Goal: Book appointment/travel/reservation

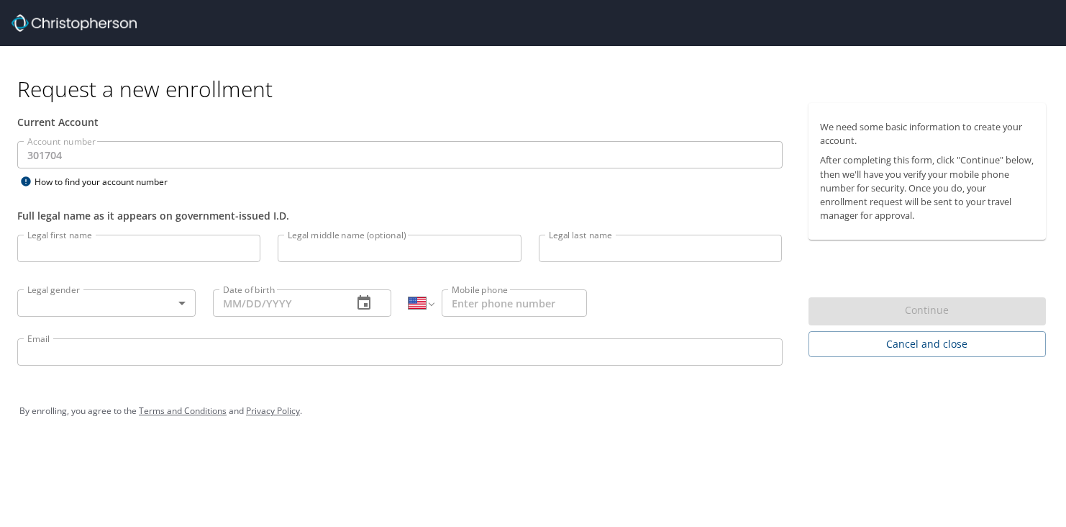
select select "US"
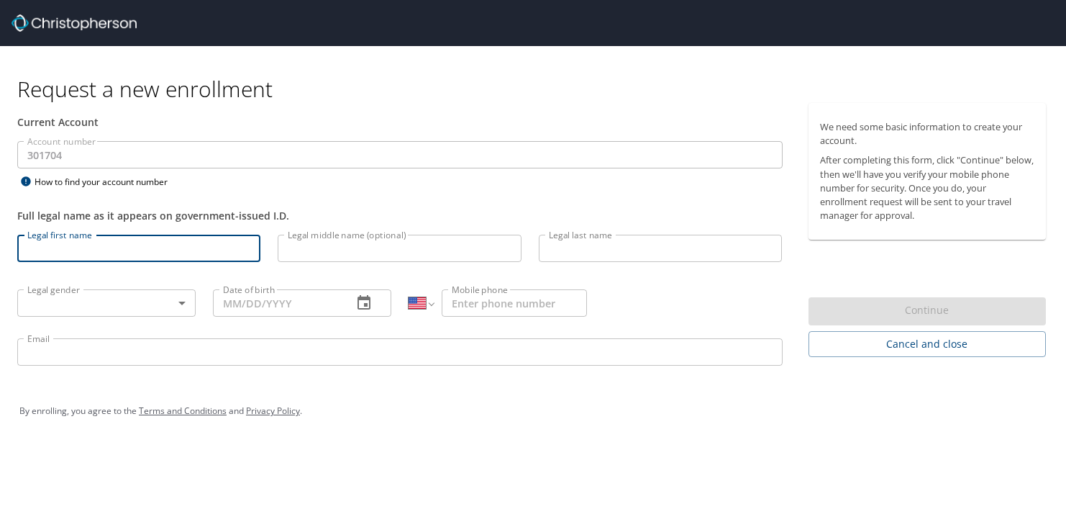
click at [184, 248] on input "Legal first name" at bounding box center [138, 248] width 243 height 27
type input "Karen"
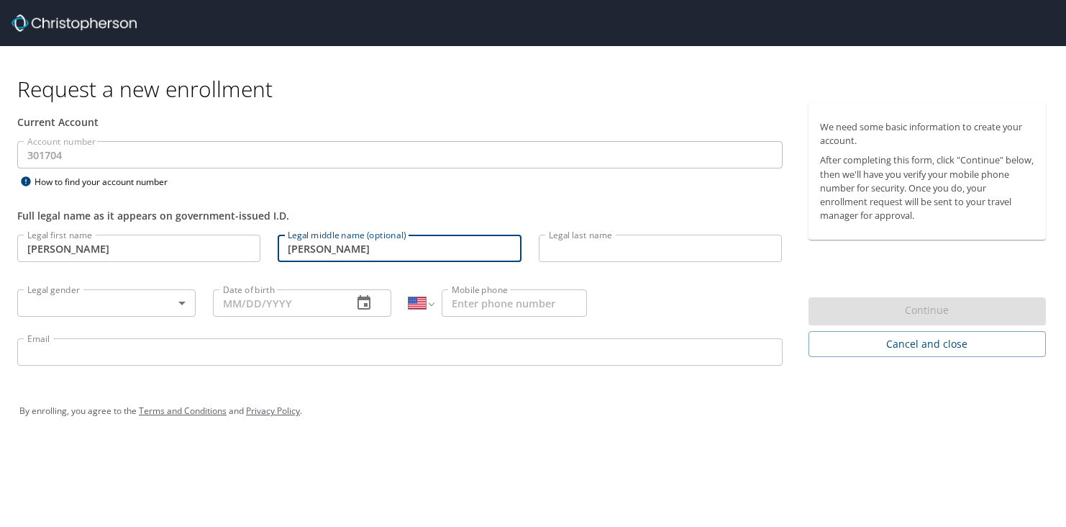
type input "Esther Hanna"
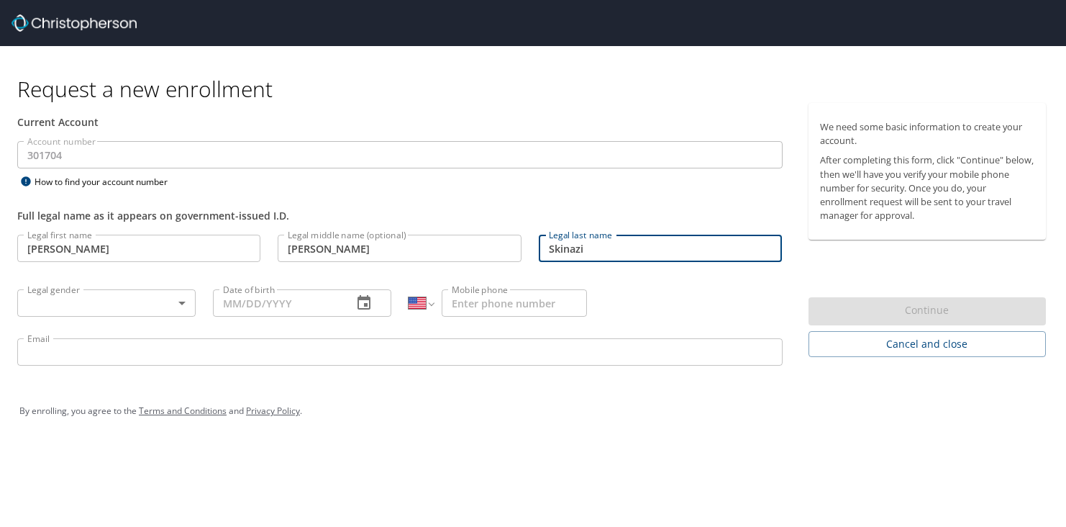
type input "Skinazi"
click at [139, 294] on body "Request a new enrollment Current Account Account number 301704 Account number H…" at bounding box center [533, 263] width 1066 height 527
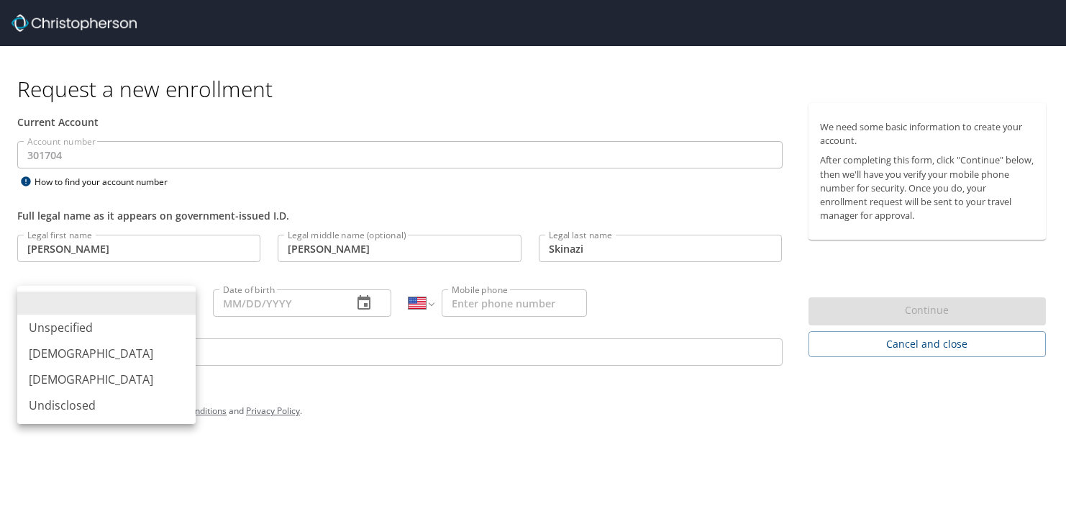
click at [121, 384] on li "Female" at bounding box center [106, 379] width 178 height 26
type input "Female"
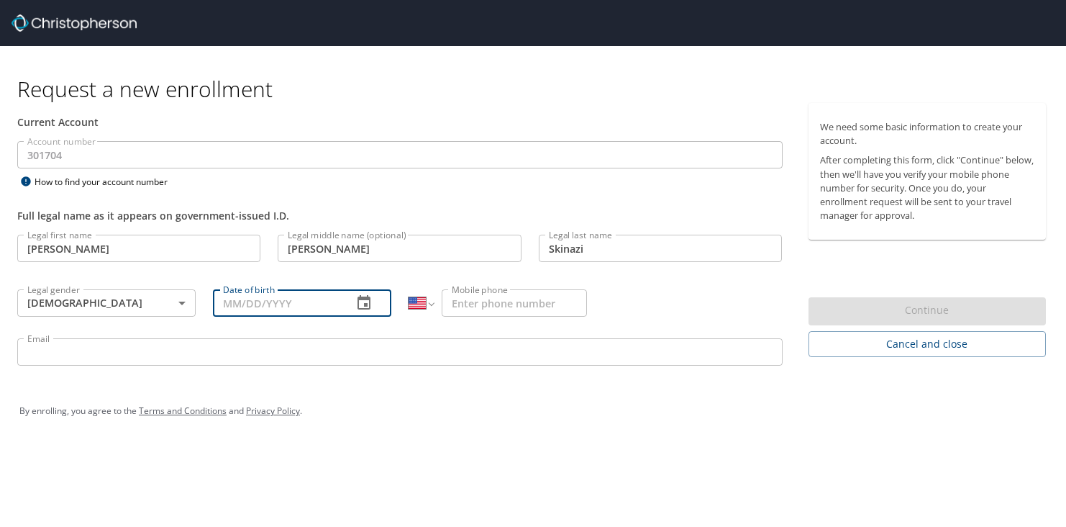
click at [252, 309] on input "Date of birth" at bounding box center [277, 302] width 128 height 27
type input "05/15/1974"
click at [499, 301] on input "Mobile phone" at bounding box center [514, 302] width 145 height 27
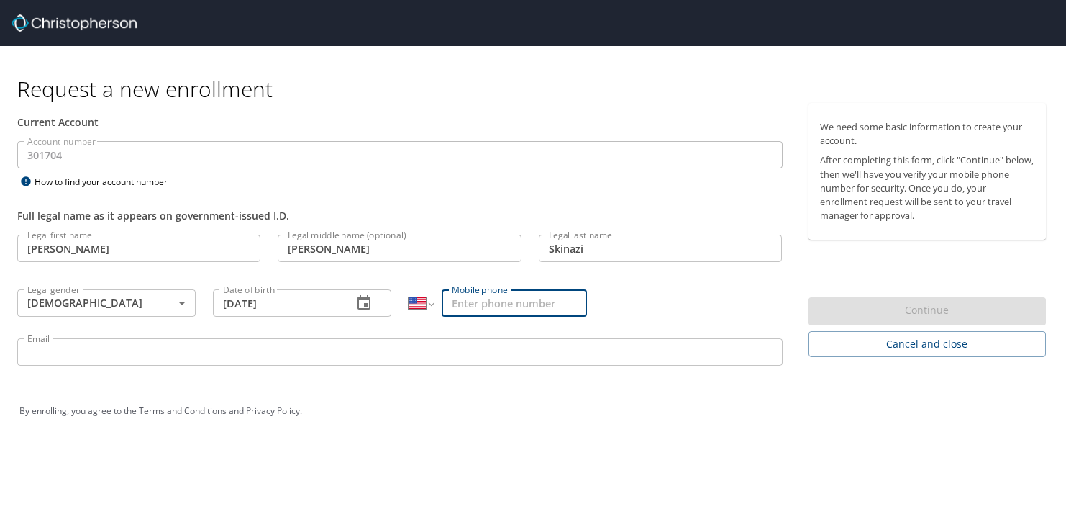
type input "(213) 335-8255"
click at [572, 356] on input "Email" at bounding box center [400, 351] width 766 height 27
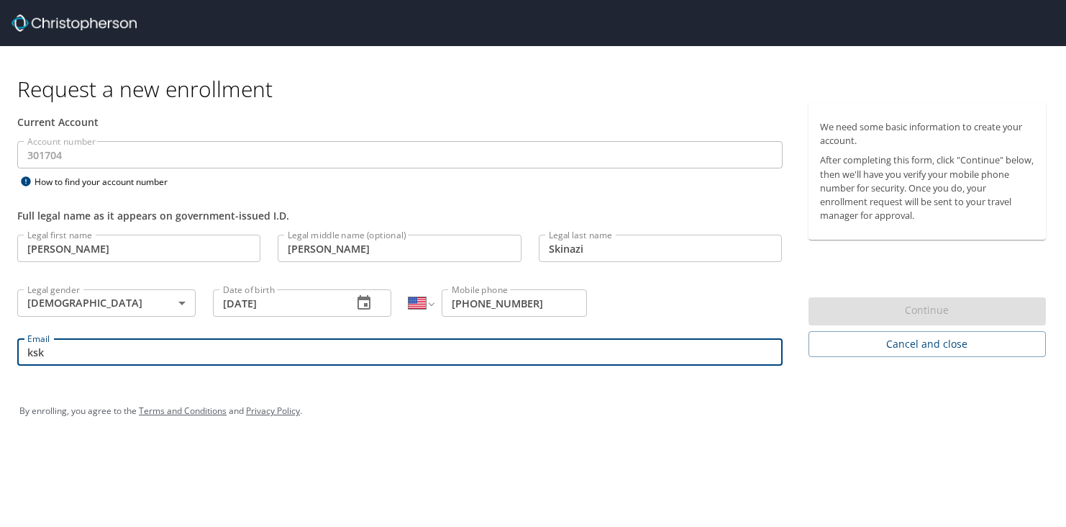
type input "kskinazi@huc.edu"
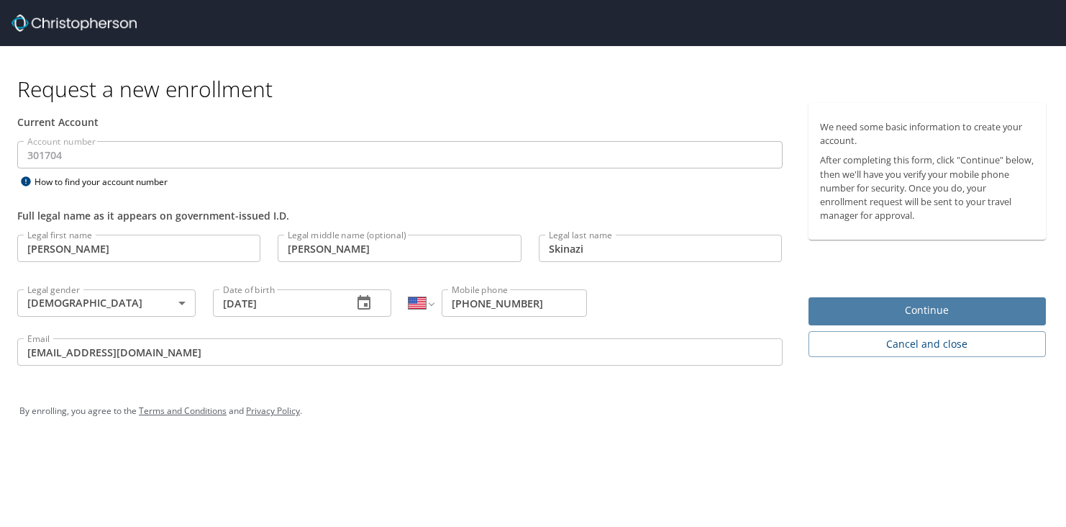
click at [877, 310] on span "Continue" at bounding box center [927, 310] width 215 height 18
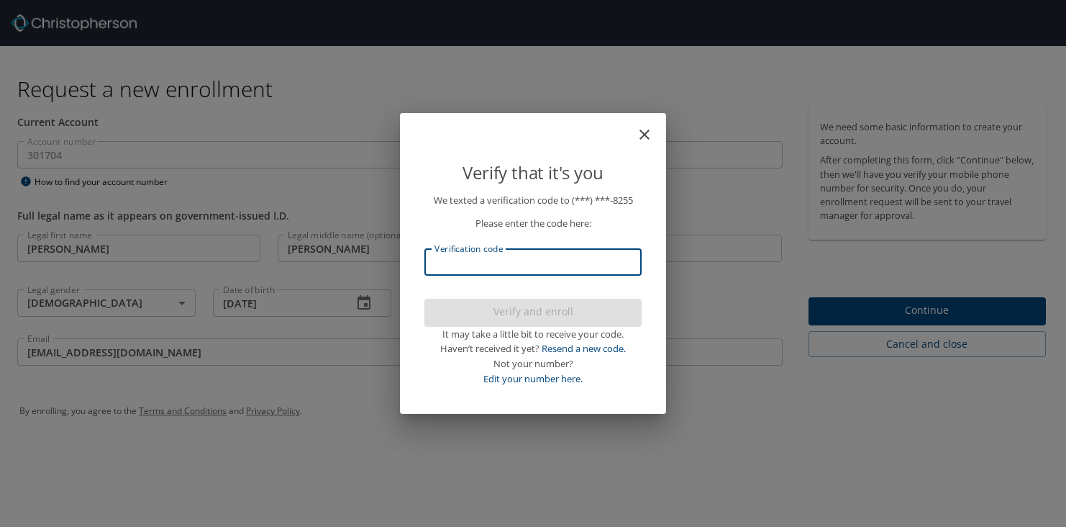
drag, startPoint x: 614, startPoint y: 261, endPoint x: 625, endPoint y: 261, distance: 10.8
click at [614, 261] on input "Verification code" at bounding box center [533, 261] width 217 height 27
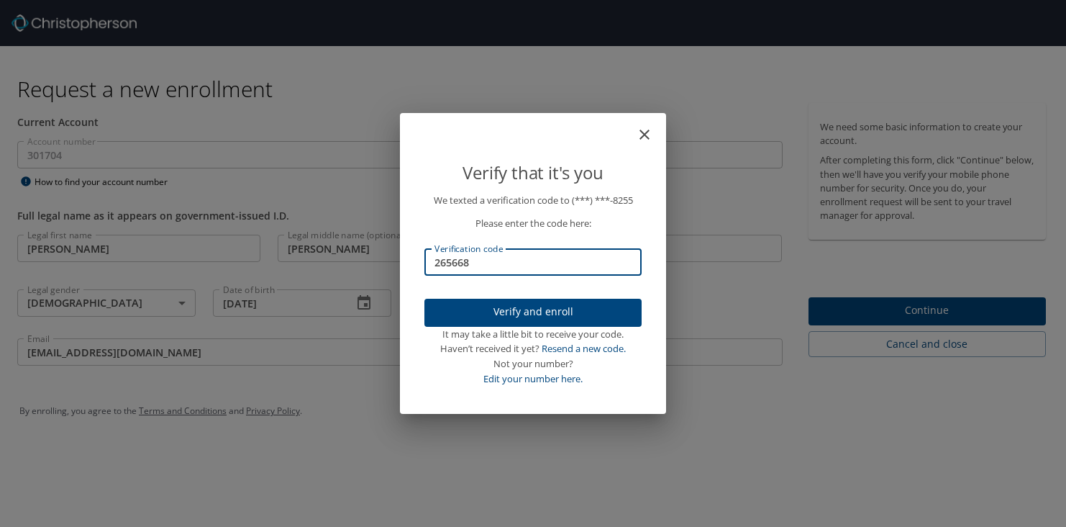
type input "265668"
click at [617, 316] on span "Verify and enroll" at bounding box center [533, 312] width 194 height 18
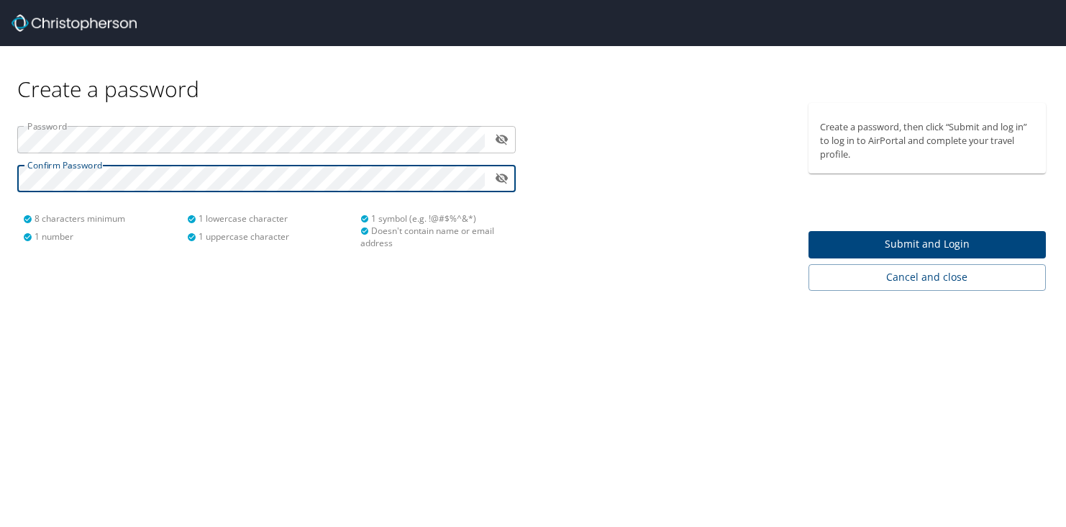
click at [858, 242] on span "Submit and Login" at bounding box center [927, 244] width 215 height 18
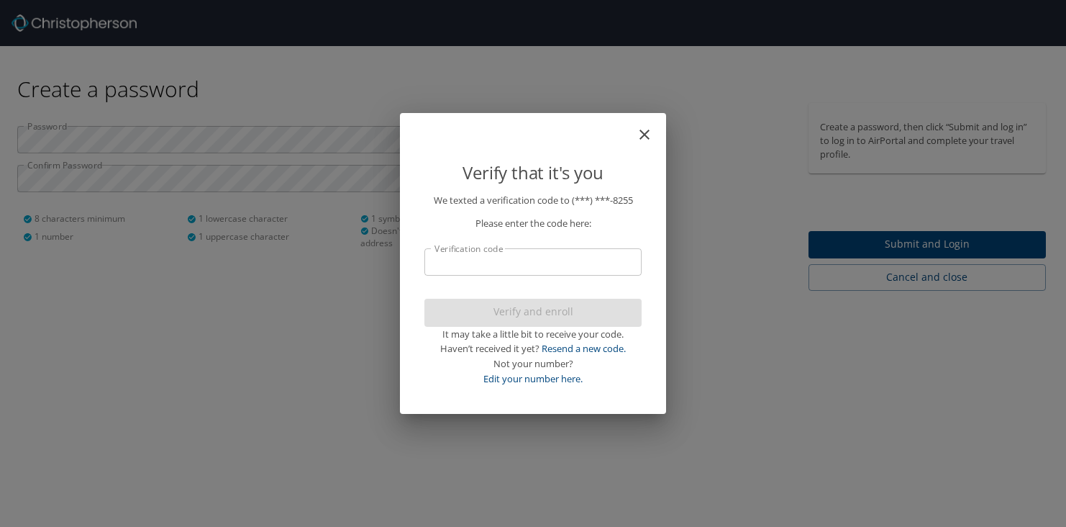
click at [611, 253] on input "Verification code" at bounding box center [533, 261] width 217 height 27
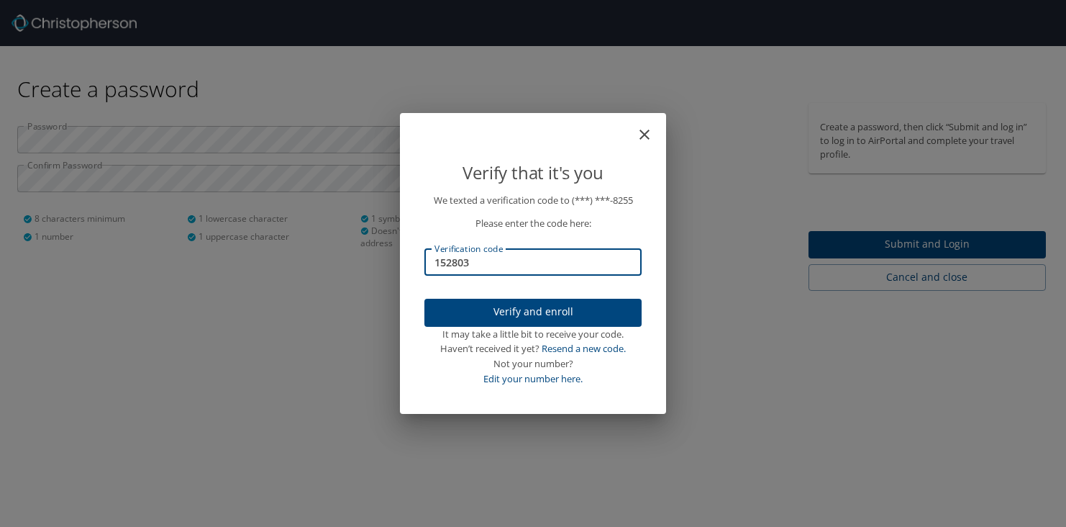
type input "152803"
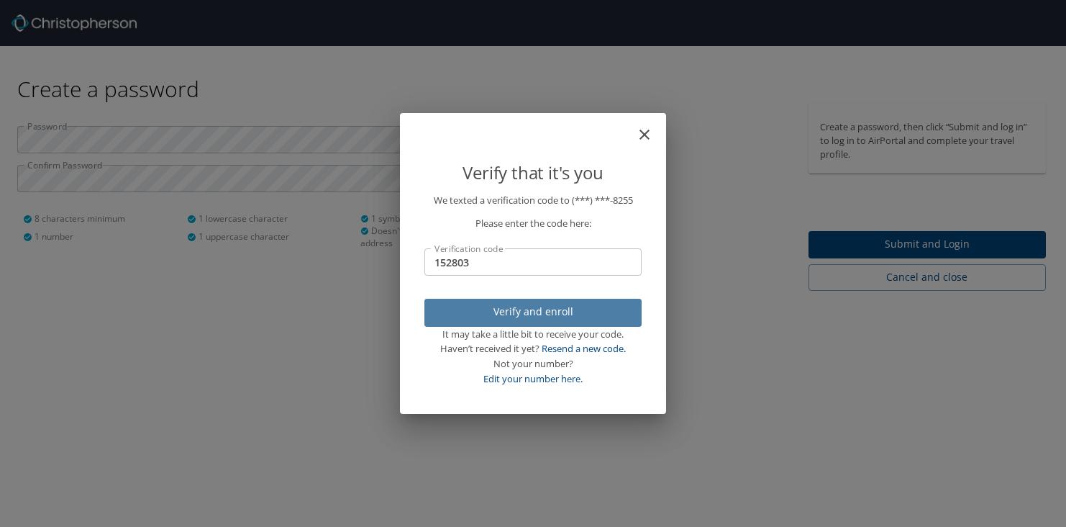
click at [617, 309] on span "Verify and enroll" at bounding box center [533, 312] width 194 height 18
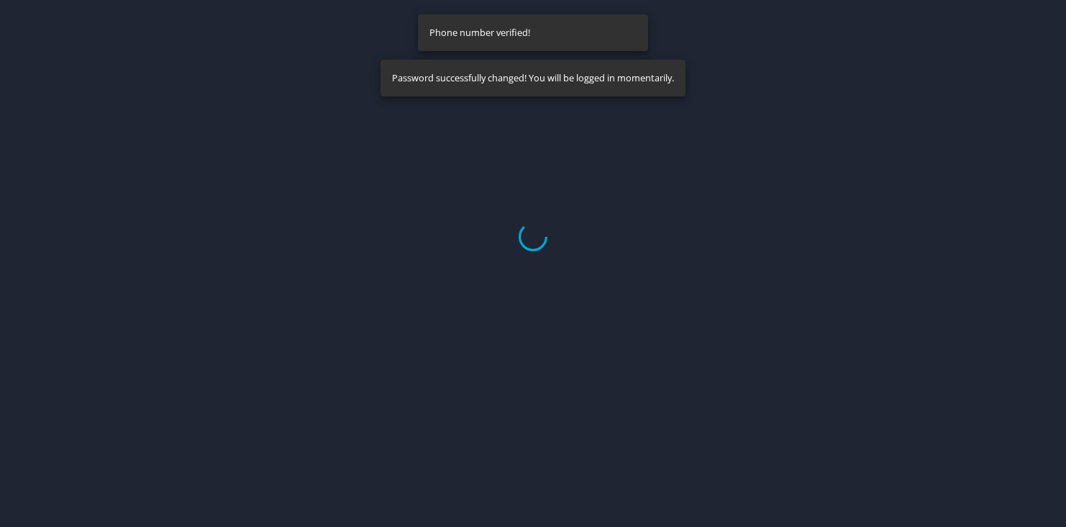
select select "US"
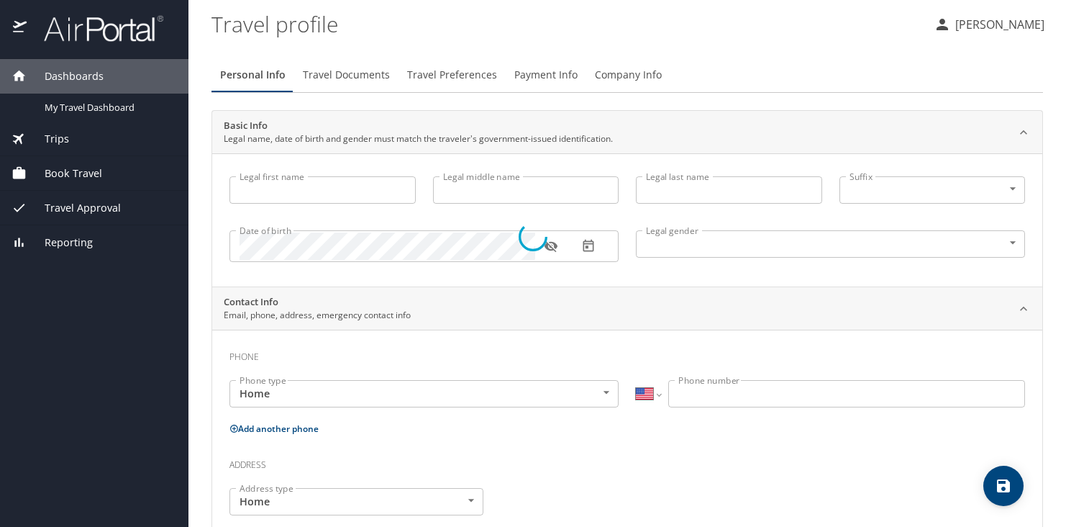
type input "Karen"
type input "Esther Hanna"
type input "Skinazi"
type input "Female"
select select "US"
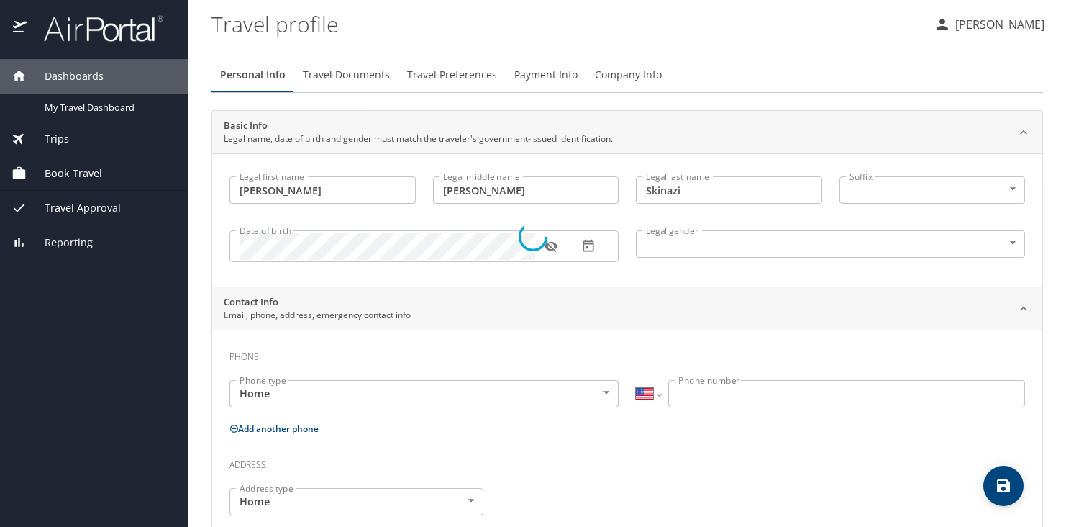
select select "US"
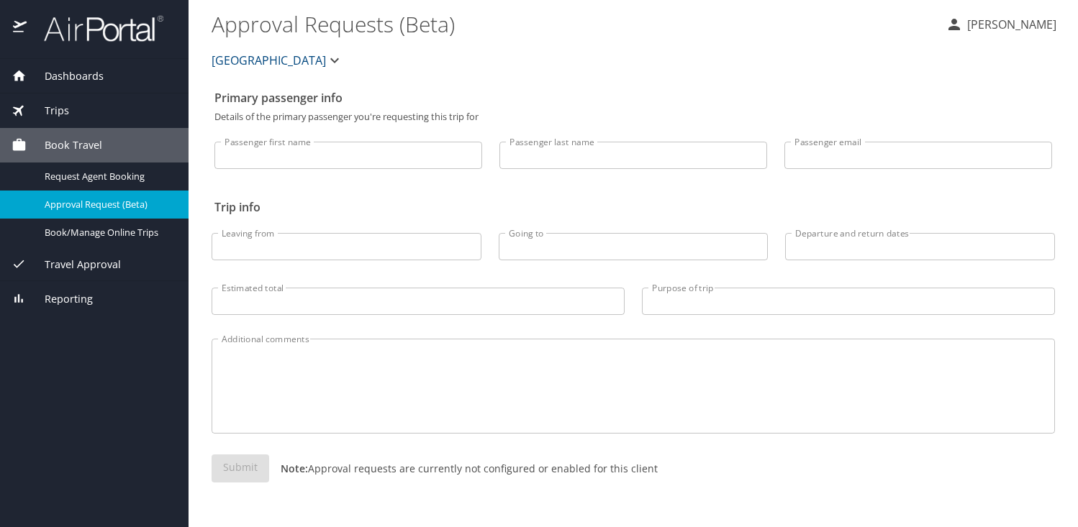
click at [273, 165] on input "Passenger first name" at bounding box center [348, 155] width 268 height 27
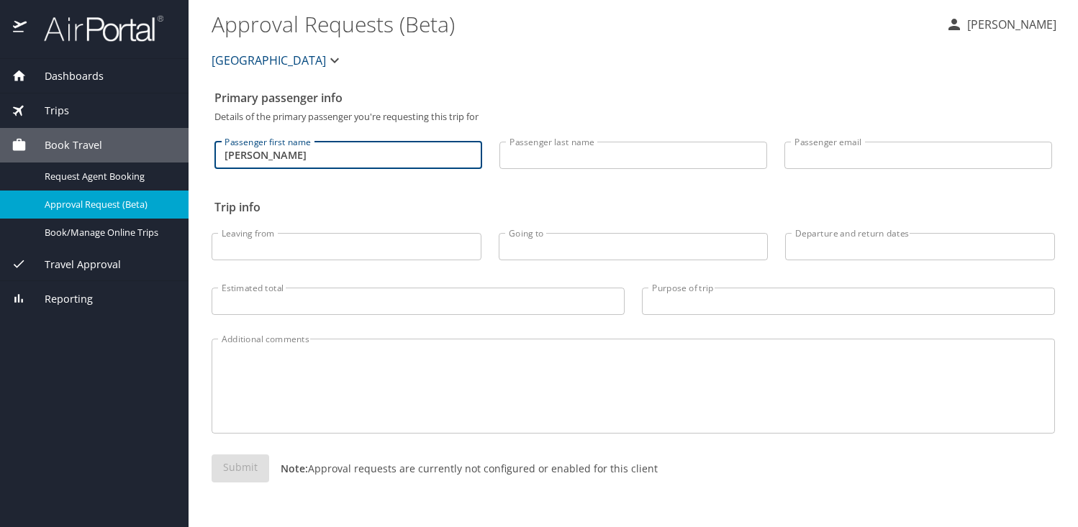
type input "[PERSON_NAME]"
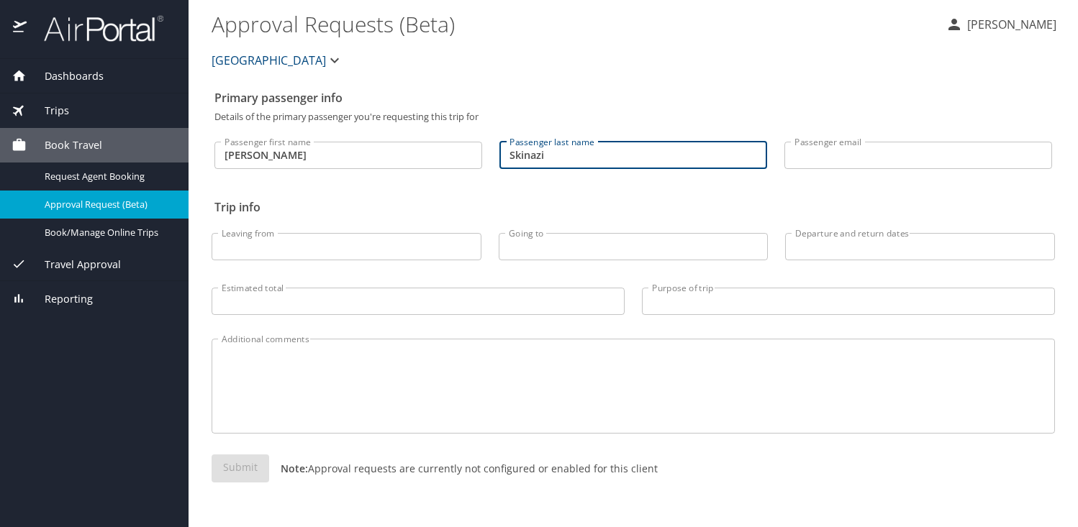
type input "Skinazi"
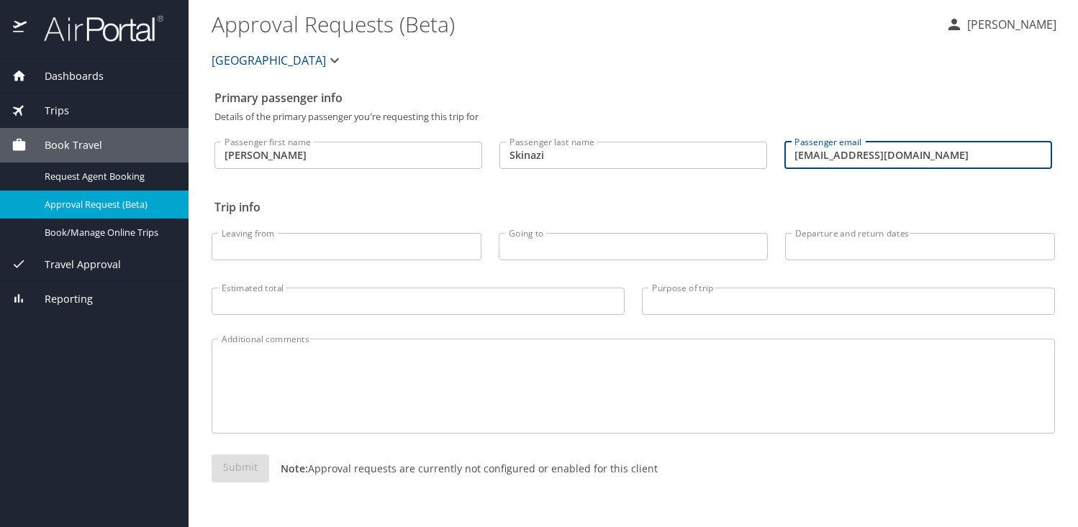
type input "kskinazi@huc.edu"
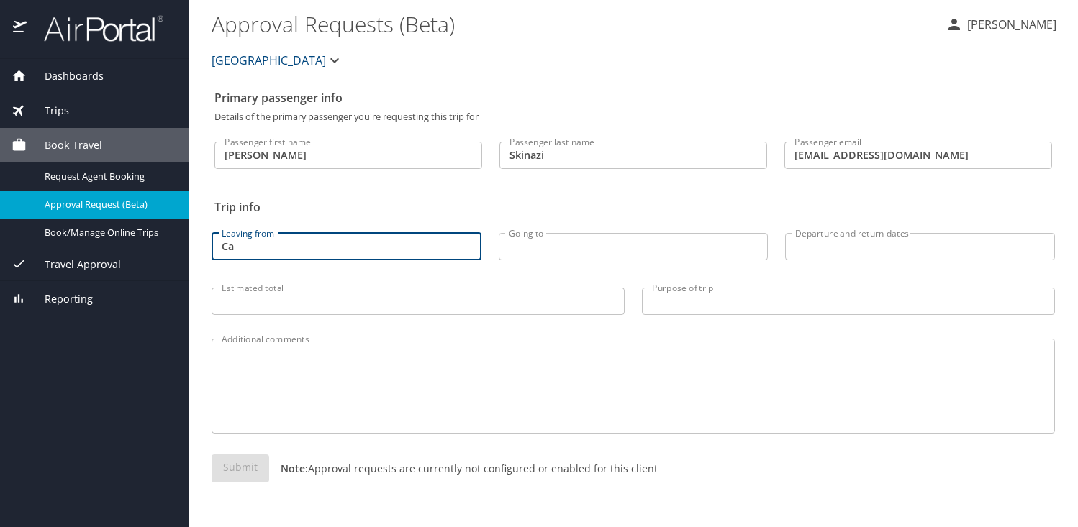
type input "C"
type input "Los Angeles"
click at [535, 214] on input "Going to" at bounding box center [634, 246] width 270 height 27
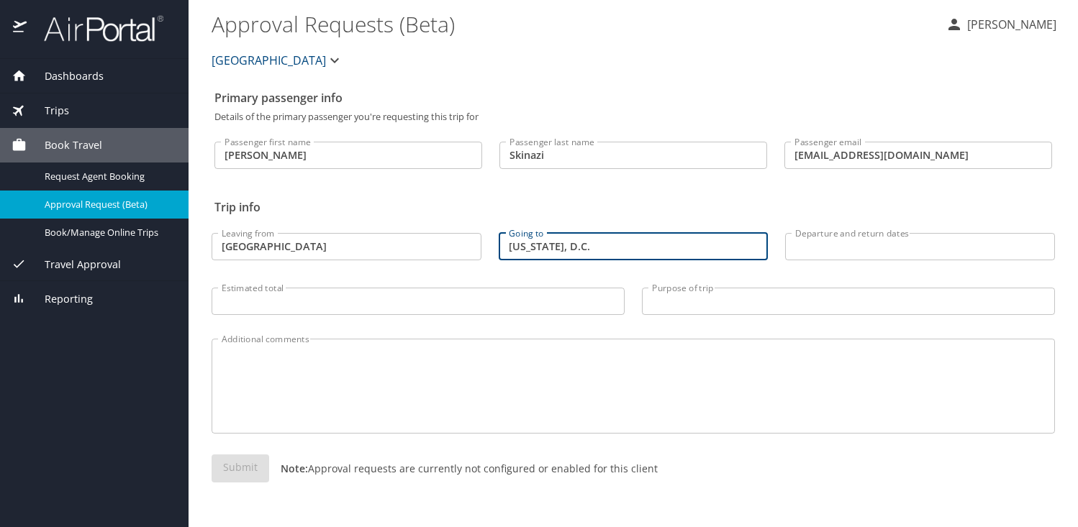
type input "Washington, D.C."
click at [535, 214] on input "Departure and return dates" at bounding box center [920, 246] width 270 height 27
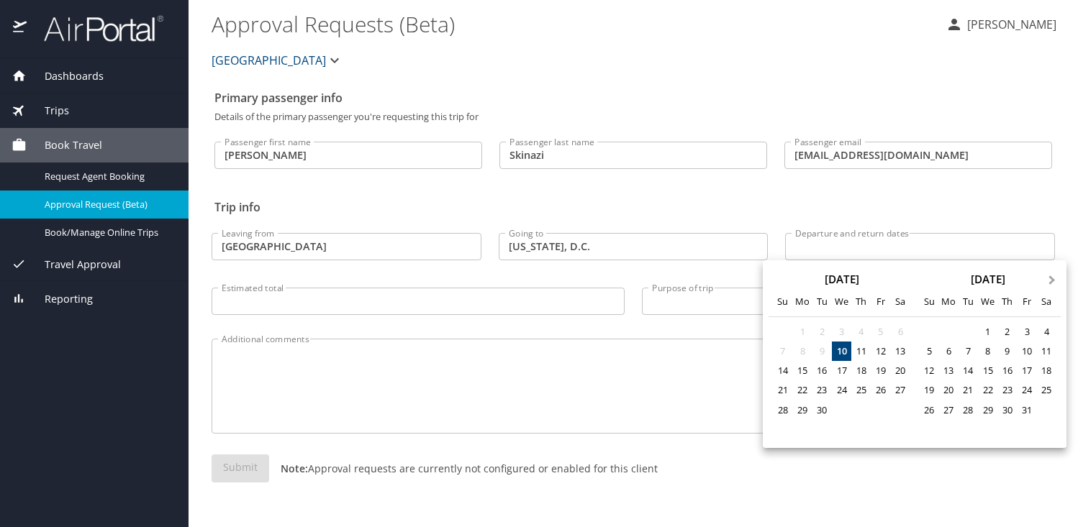
click at [535, 214] on span "Next Month" at bounding box center [1052, 281] width 0 height 17
click at [535, 214] on div "13" at bounding box center [1046, 351] width 19 height 19
click at [535, 214] on div at bounding box center [539, 263] width 1078 height 527
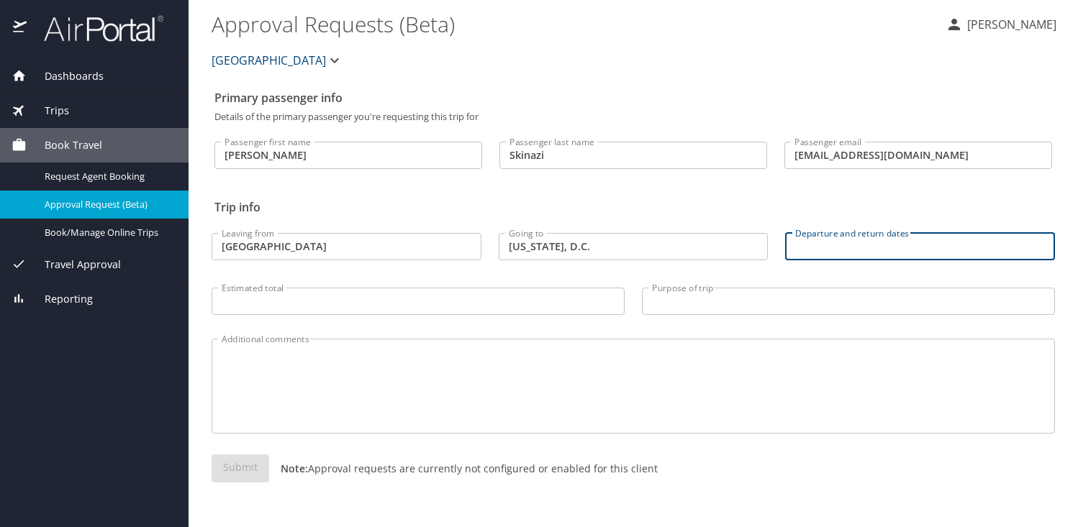
click at [535, 214] on input "Departure and return dates" at bounding box center [920, 246] width 270 height 27
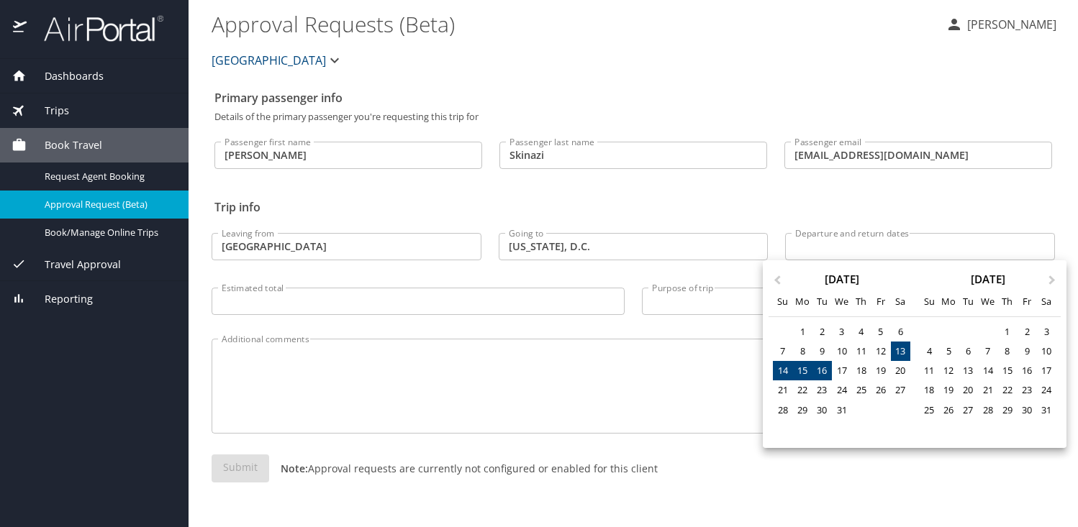
click at [535, 214] on div "16" at bounding box center [821, 370] width 19 height 19
type input "12/13/2025 🠦 12/16/2025"
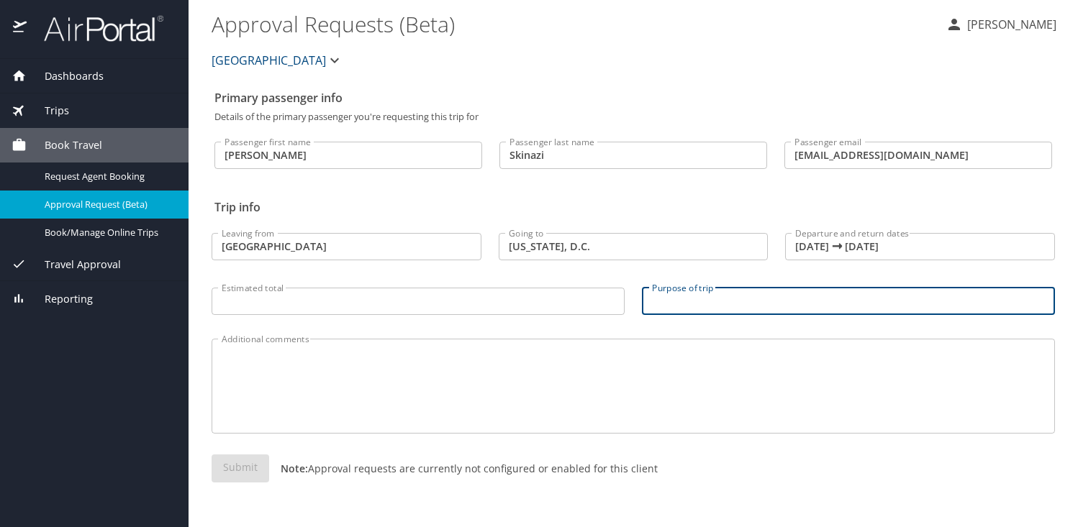
click at [535, 214] on input "Purpose of trip" at bounding box center [848, 301] width 413 height 27
type input "Association for Jewish Studies"
click at [453, 214] on textarea "Additional comments" at bounding box center [633, 387] width 823 height 68
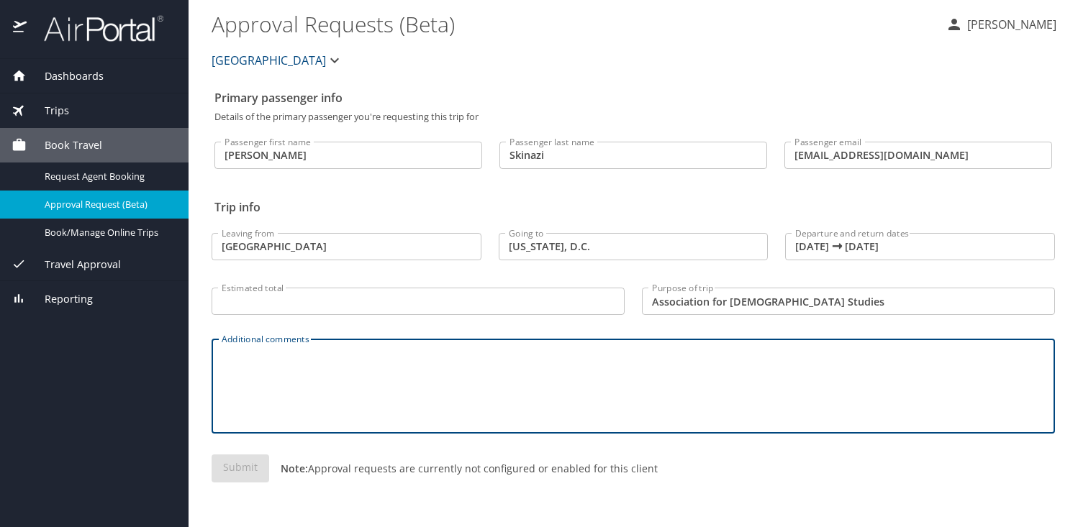
click at [406, 214] on input "Estimated total" at bounding box center [418, 301] width 413 height 27
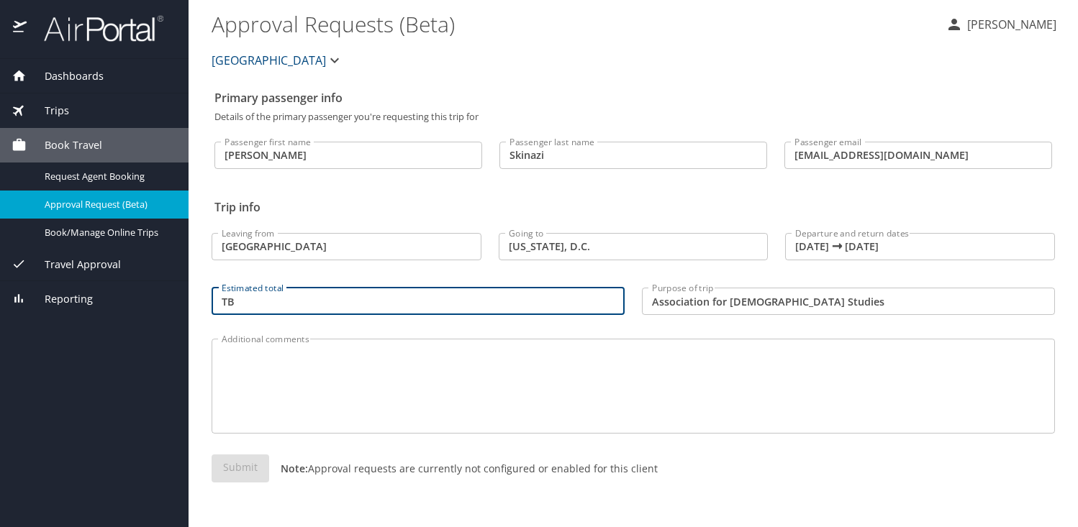
type input "T"
type input "will check"
click at [535, 214] on textarea "Additional comments" at bounding box center [633, 387] width 823 height 68
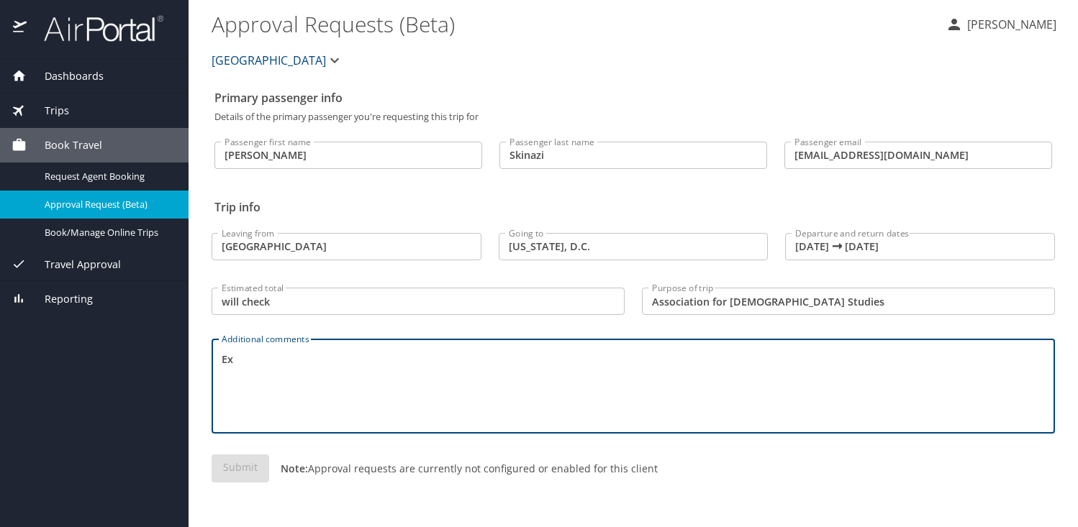
type textarea "E"
type textarea "Exact timing to be confirmed -- these dates cover the conference."
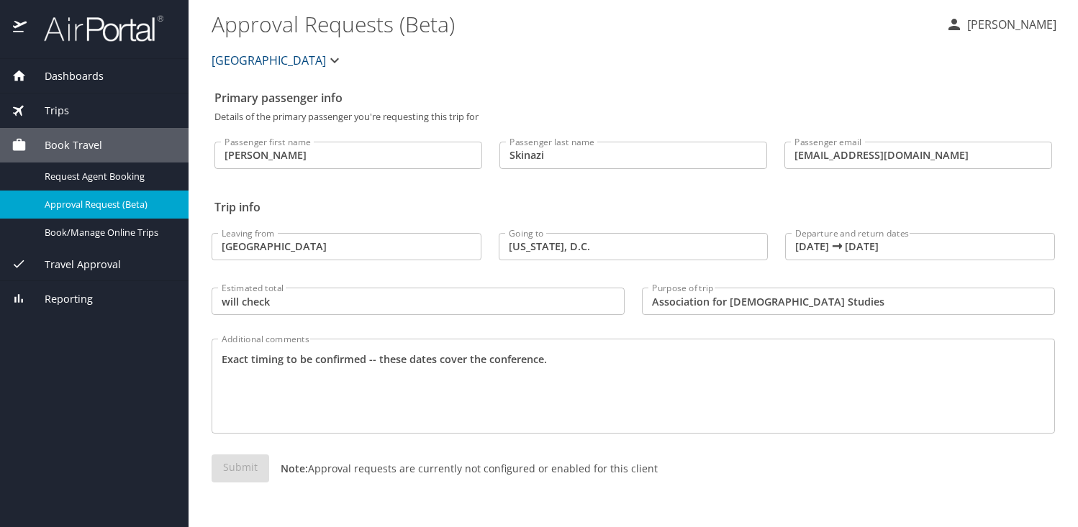
click at [242, 214] on div "Submit Note: Approval requests are currently not configured or enabled for this…" at bounding box center [633, 480] width 843 height 51
click at [244, 214] on div "Submit Note: Approval requests are currently not configured or enabled for this…" at bounding box center [633, 480] width 843 height 51
click at [237, 214] on div "Submit Note: Approval requests are currently not configured or enabled for this…" at bounding box center [633, 480] width 843 height 51
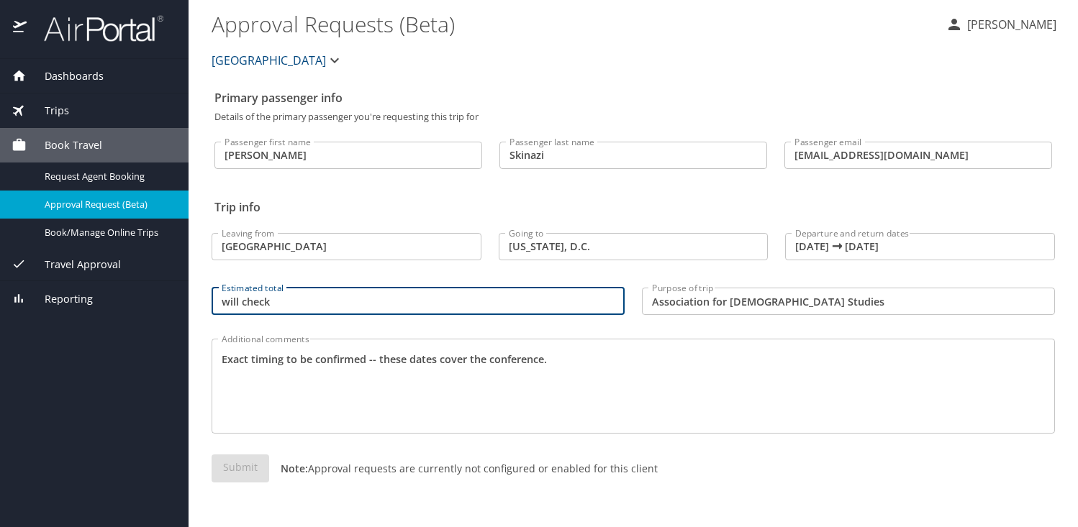
click at [294, 214] on input "will check" at bounding box center [418, 301] width 413 height 27
drag, startPoint x: 294, startPoint y: 309, endPoint x: 203, endPoint y: 291, distance: 93.1
click at [203, 214] on div "Estimated total will check Estimated total" at bounding box center [418, 300] width 430 height 54
type input "300"
click at [286, 214] on textarea "Exact timing to be confirmed -- these dates cover the conference." at bounding box center [633, 387] width 823 height 68
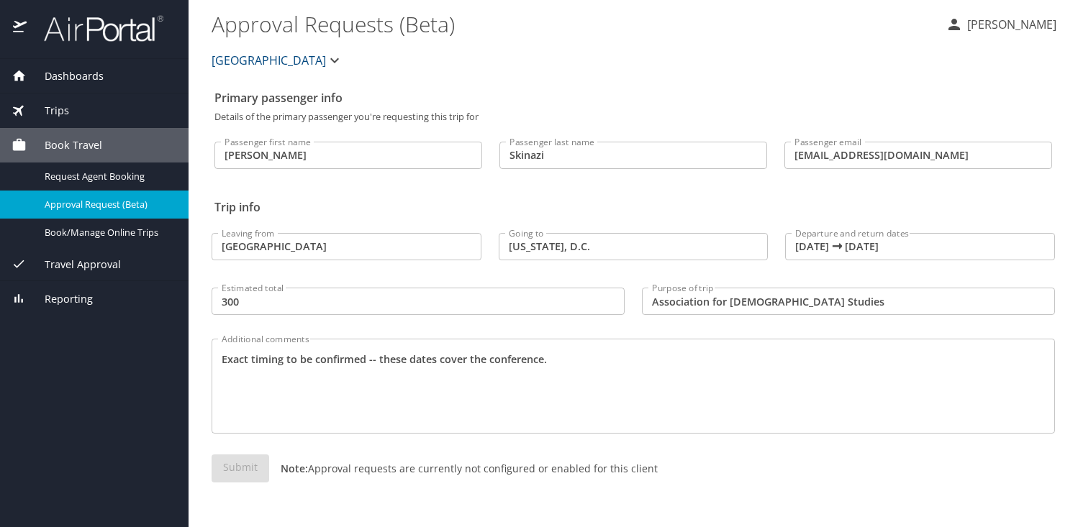
click at [248, 214] on div "Submit Note: Approval requests are currently not configured or enabled for this…" at bounding box center [633, 480] width 843 height 51
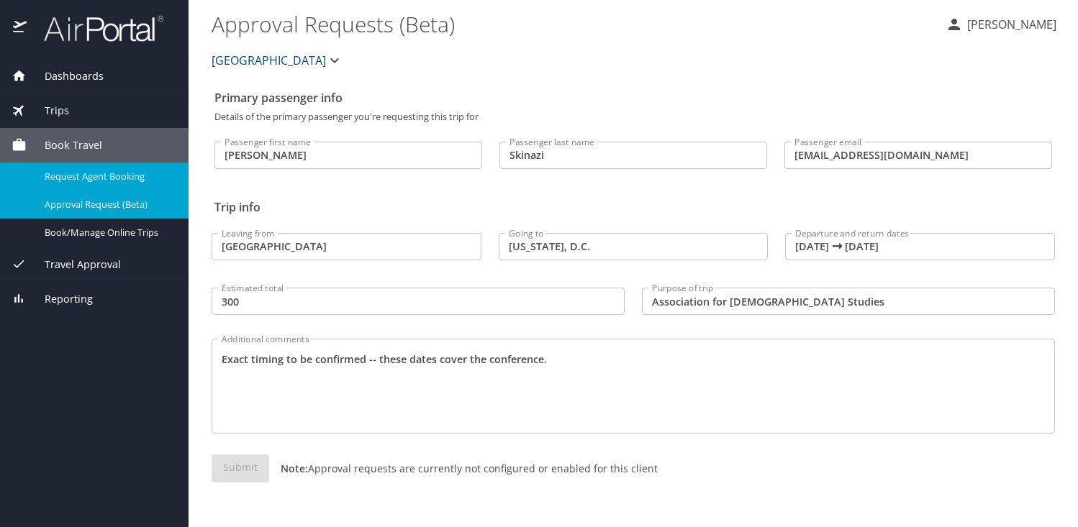
click at [116, 176] on span "Request Agent Booking" at bounding box center [108, 177] width 127 height 14
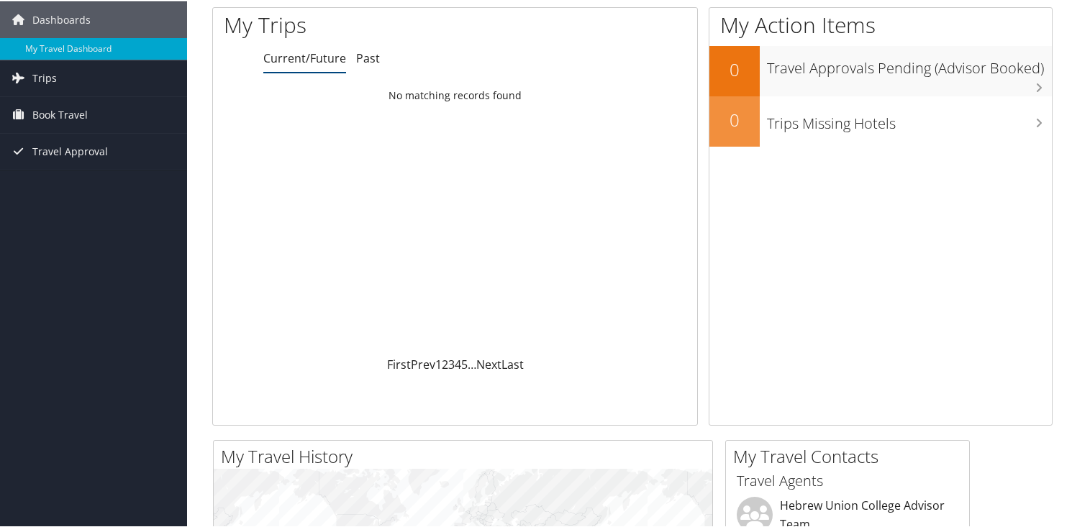
scroll to position [49, 0]
click at [89, 119] on link "Book Travel" at bounding box center [93, 115] width 187 height 36
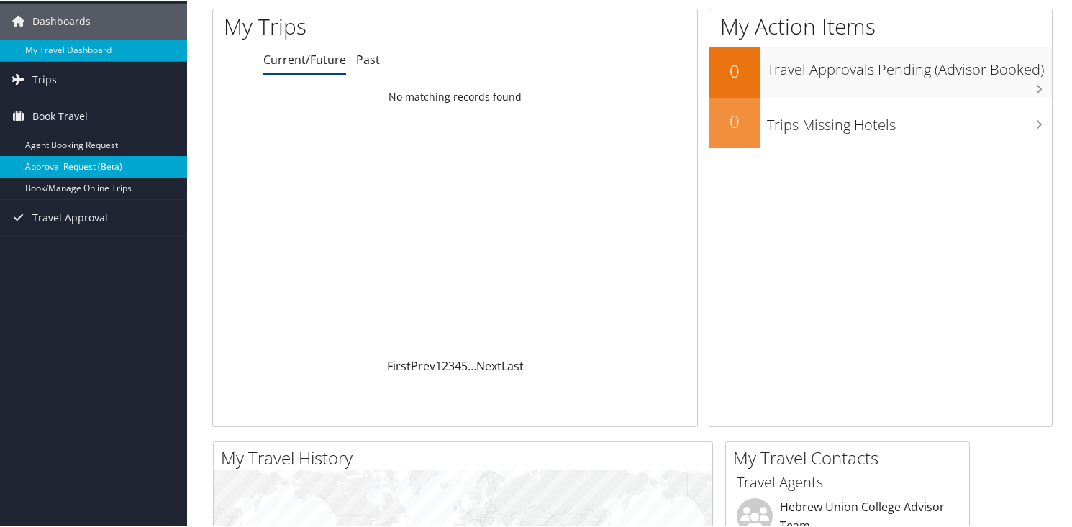
click at [90, 167] on link "Approval Request (Beta)" at bounding box center [93, 166] width 187 height 22
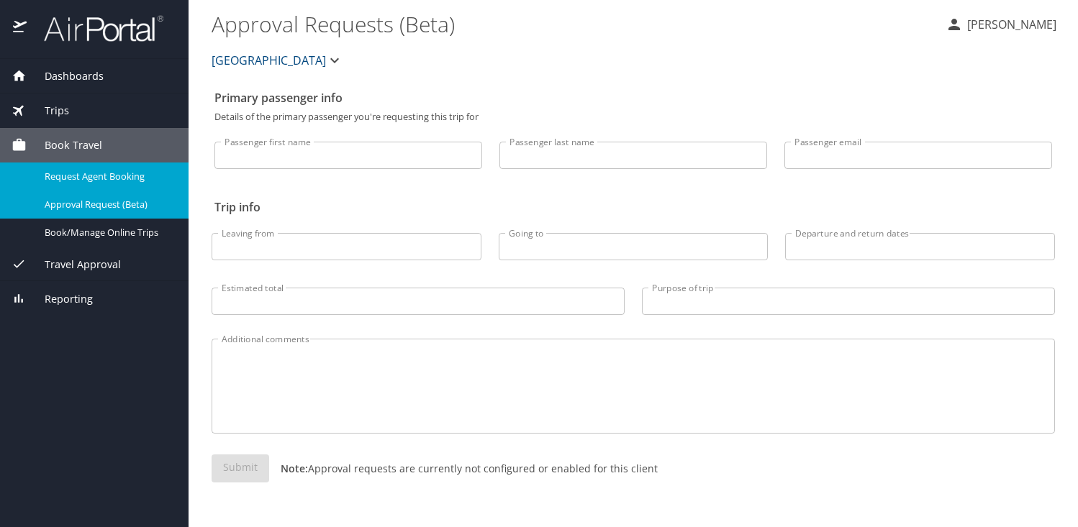
click at [91, 173] on span "Request Agent Booking" at bounding box center [108, 177] width 127 height 14
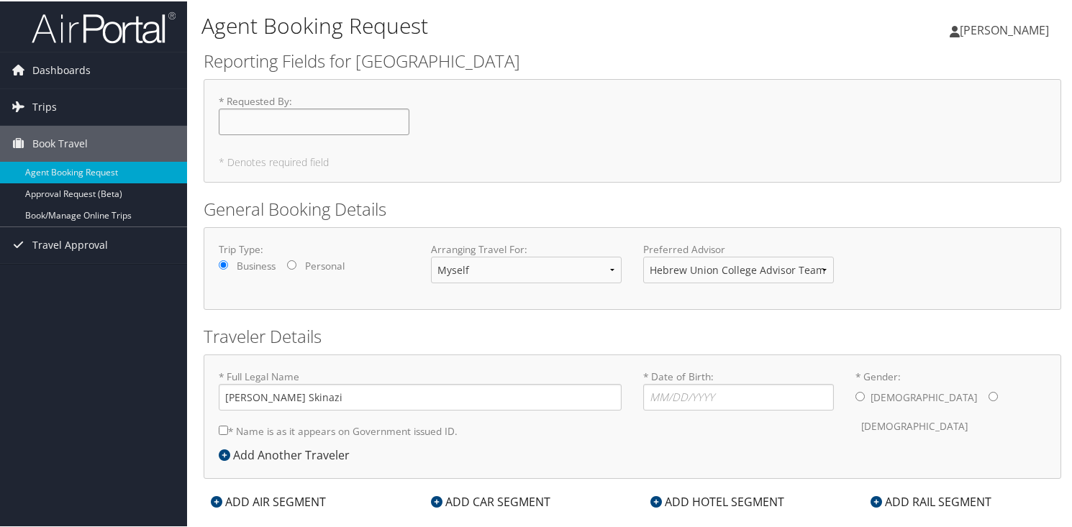
click at [292, 112] on input "* Requested By : Required" at bounding box center [314, 120] width 191 height 27
type input "[PERSON_NAME]"
click at [691, 394] on input "* Date of Birth: Invalid Date" at bounding box center [738, 396] width 191 height 27
type input "[DATE]"
click at [989, 393] on input "* Gender: [DEMOGRAPHIC_DATA] [DEMOGRAPHIC_DATA]" at bounding box center [993, 395] width 9 height 9
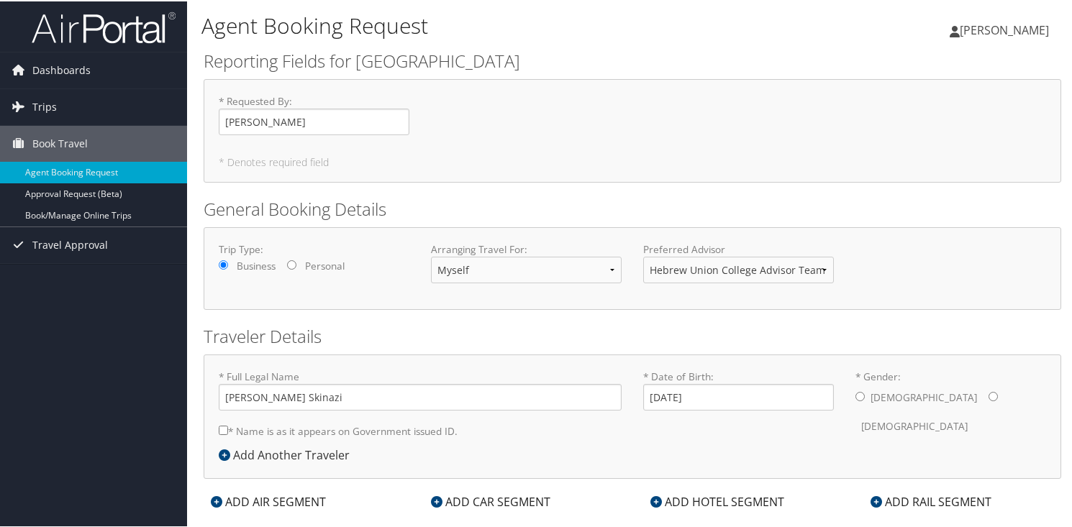
radio input "true"
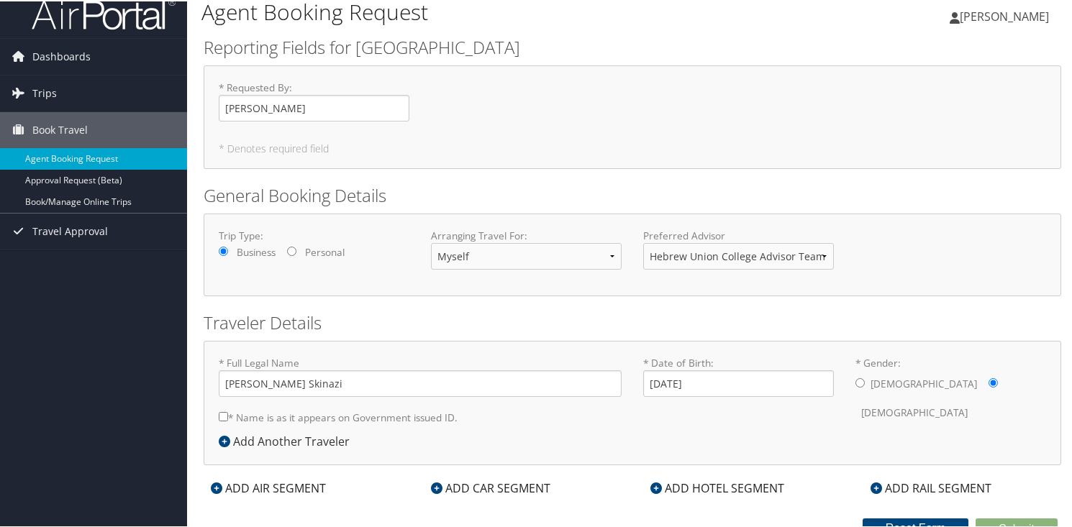
scroll to position [25, 0]
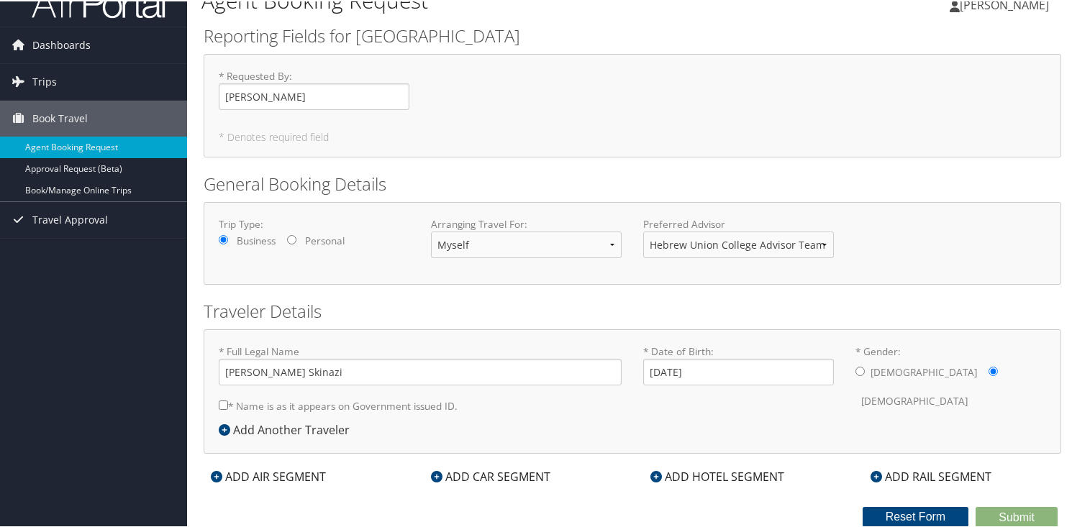
click at [723, 476] on div "ADD HOTEL SEGMENT" at bounding box center [717, 475] width 148 height 17
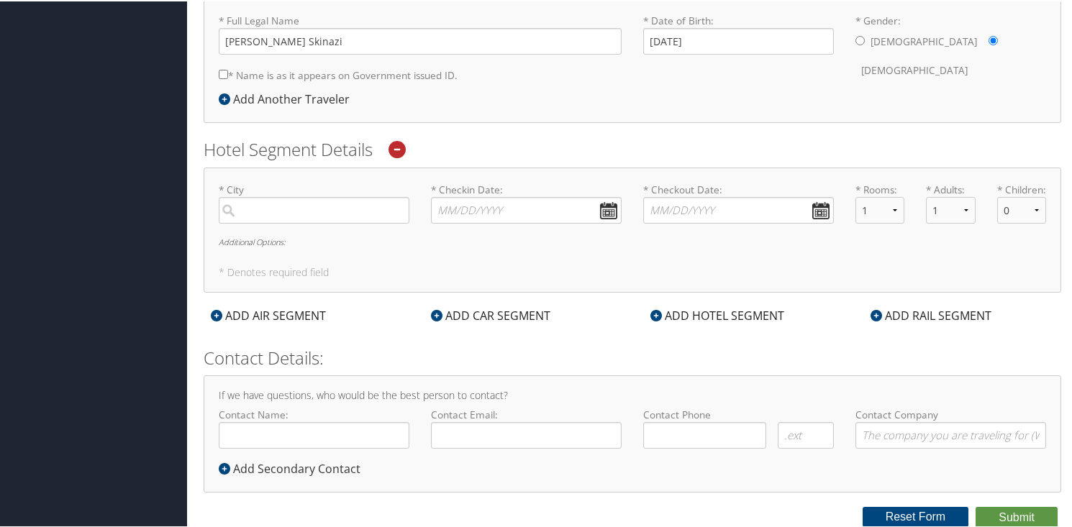
scroll to position [371, 0]
click at [296, 196] on input "search" at bounding box center [314, 209] width 191 height 27
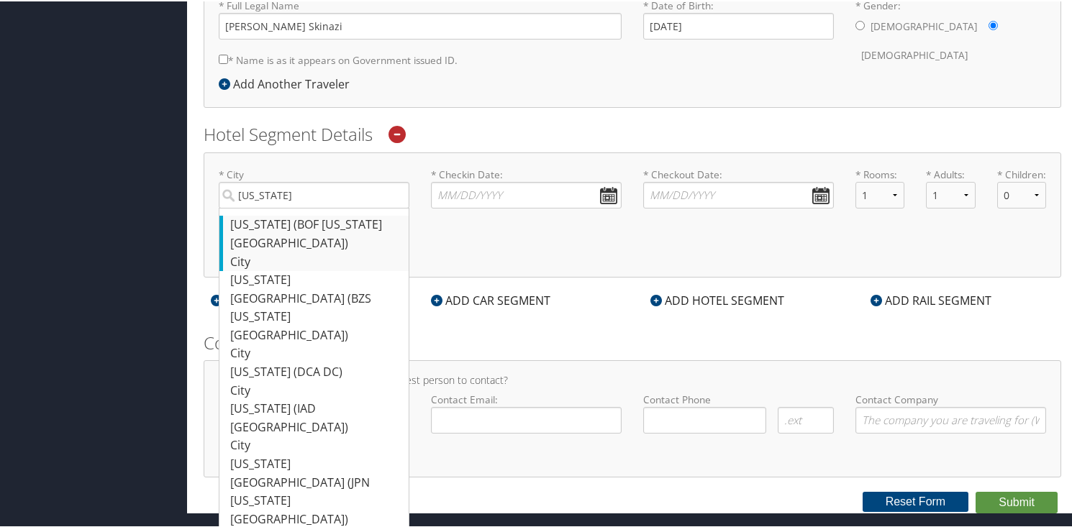
click at [271, 232] on div "[US_STATE] (BOF [US_STATE][GEOGRAPHIC_DATA])" at bounding box center [315, 232] width 171 height 37
click at [271, 207] on input "[US_STATE]" at bounding box center [314, 194] width 191 height 27
type input "[US_STATE]"
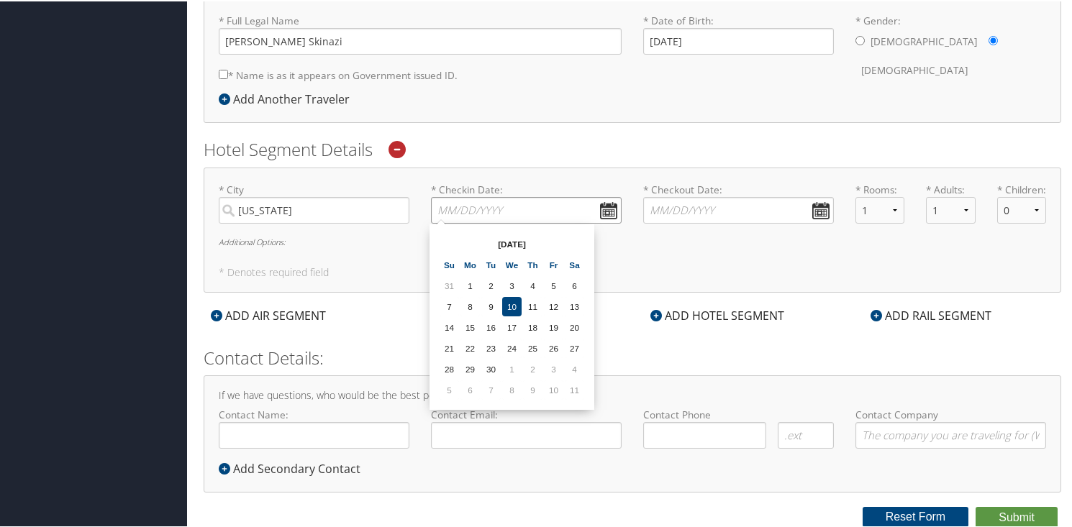
click at [450, 196] on input "* Checkin Date: Dates must be valid" at bounding box center [526, 209] width 191 height 27
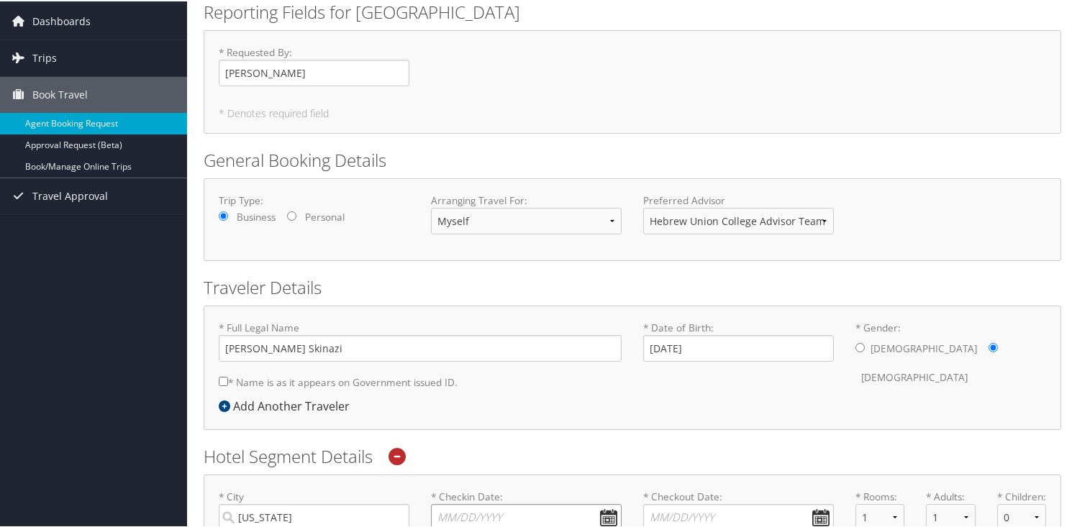
scroll to position [0, 0]
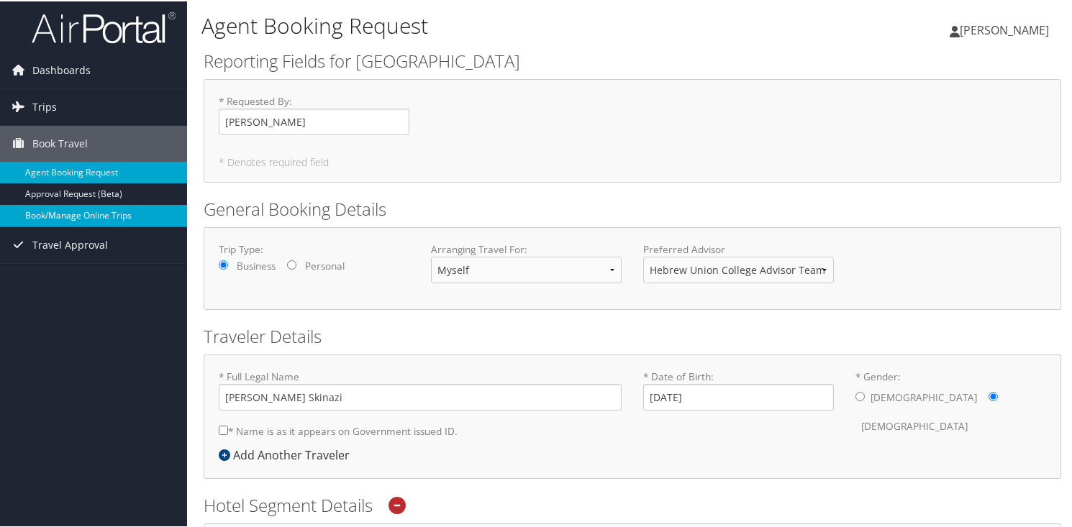
click at [132, 217] on link "Book/Manage Online Trips" at bounding box center [93, 215] width 187 height 22
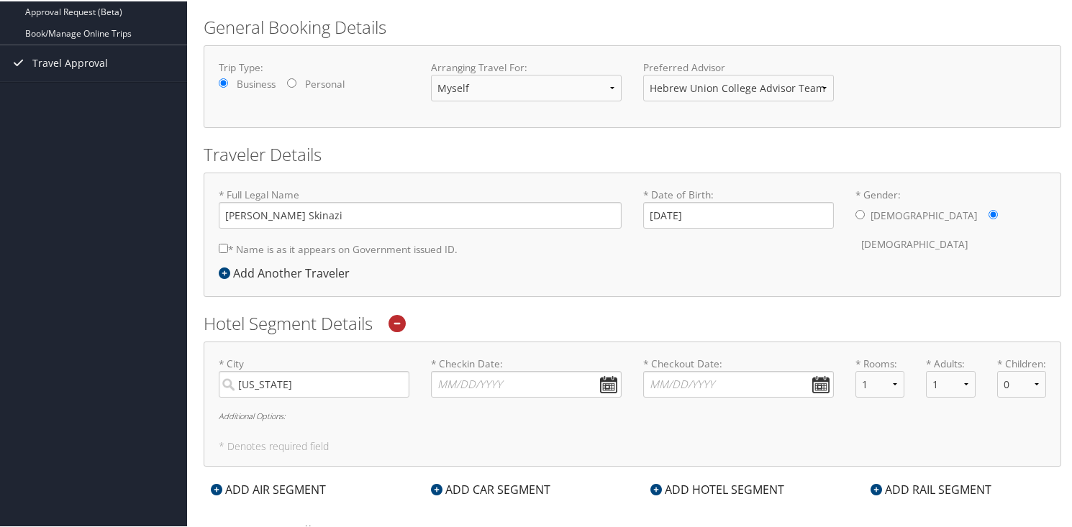
scroll to position [186, 0]
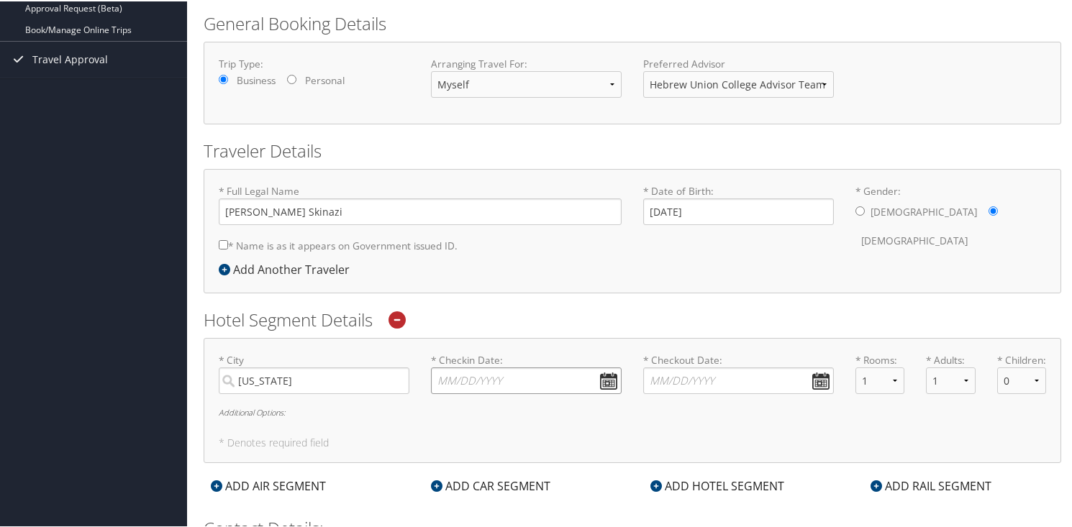
click at [502, 379] on input "* Checkin Date: Dates must be valid" at bounding box center [526, 379] width 191 height 27
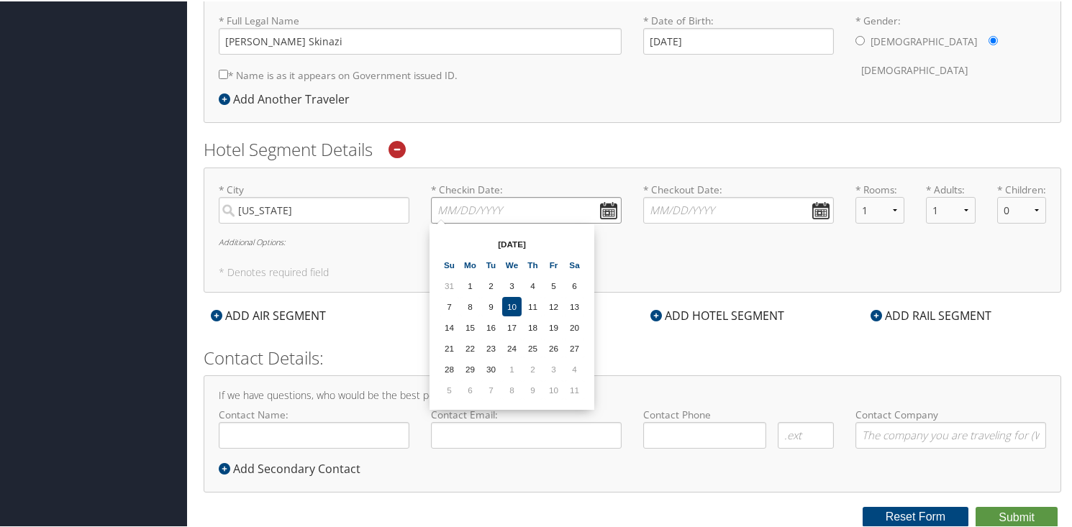
scroll to position [371, 0]
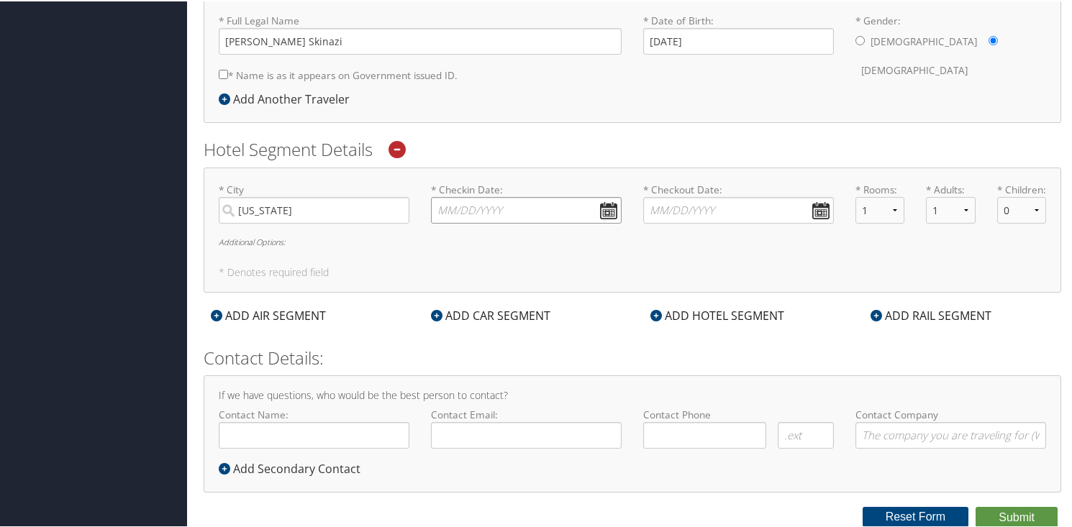
click at [607, 196] on input "* Checkin Date: Dates must be valid" at bounding box center [526, 209] width 191 height 27
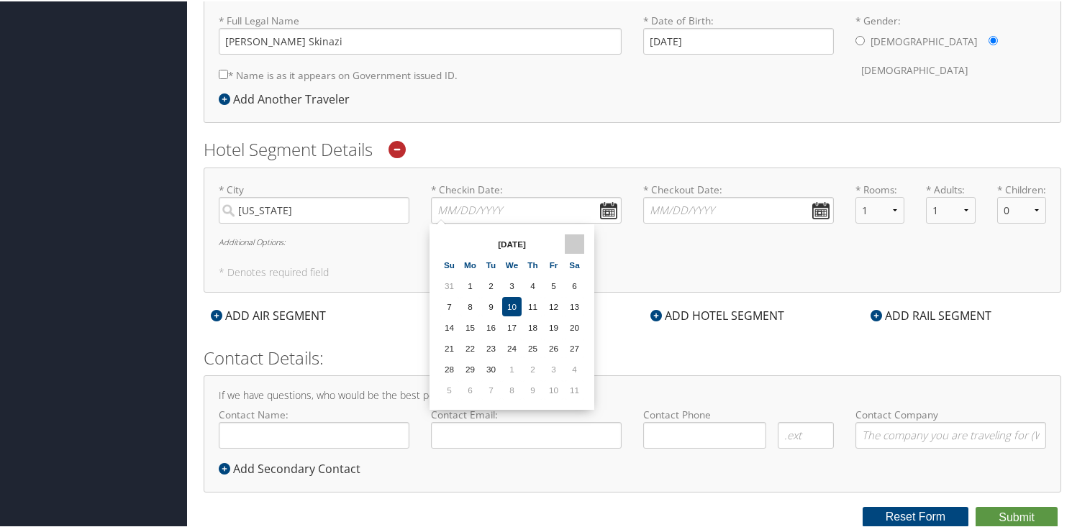
click at [573, 233] on th at bounding box center [574, 242] width 19 height 19
click at [576, 296] on td "13" at bounding box center [574, 305] width 19 height 19
type input "12/13/2025"
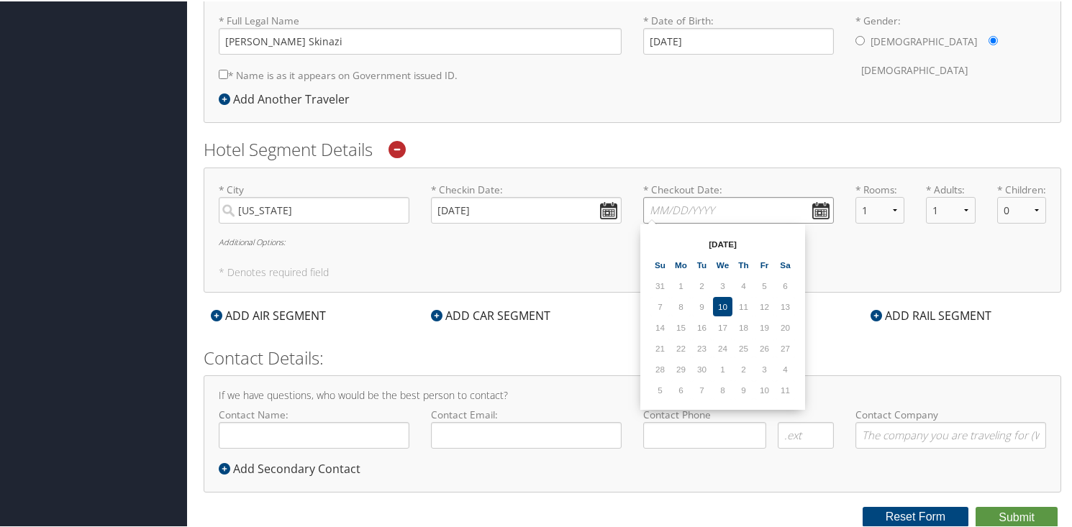
click at [817, 196] on input "* Checkout Date: Dates must be valid" at bounding box center [738, 209] width 191 height 27
click at [786, 233] on th at bounding box center [785, 242] width 19 height 19
click at [702, 317] on td "16" at bounding box center [701, 326] width 19 height 19
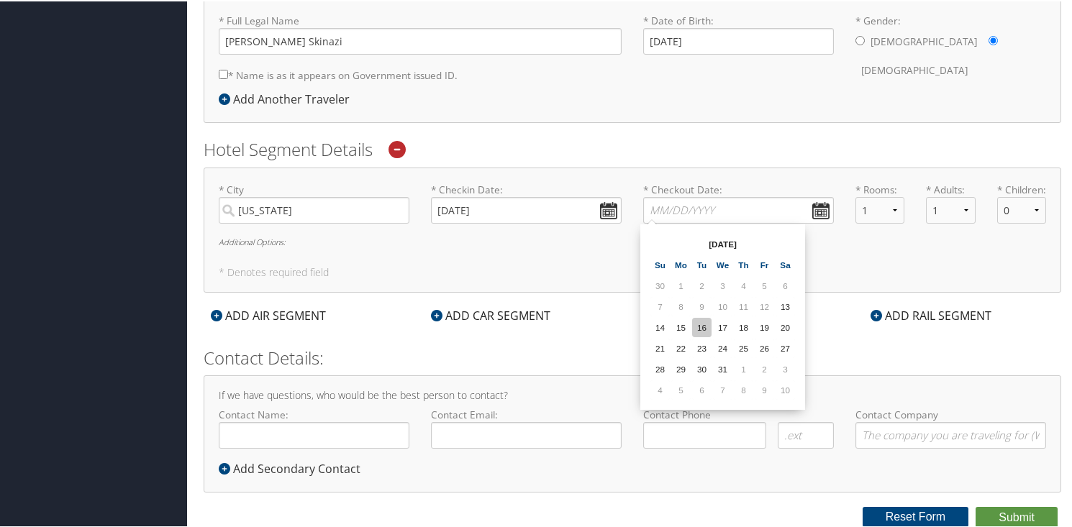
type input "12/16/2025"
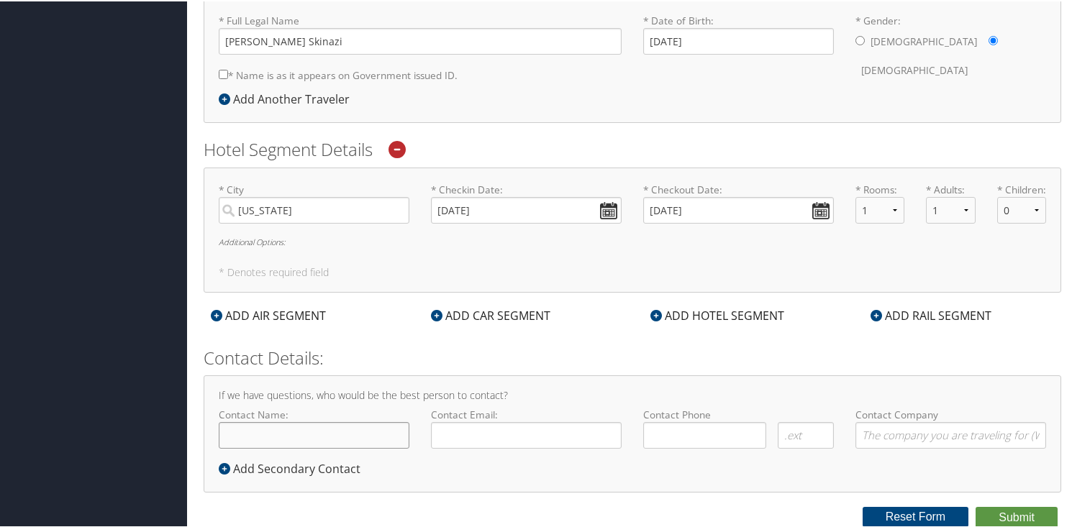
click at [386, 432] on input "Contact Name:" at bounding box center [314, 434] width 191 height 27
type input "Karen Skinazi"
type input "ks_844@usc.edu"
type input "( ) -"
type input "Hebrew Union College/USC"
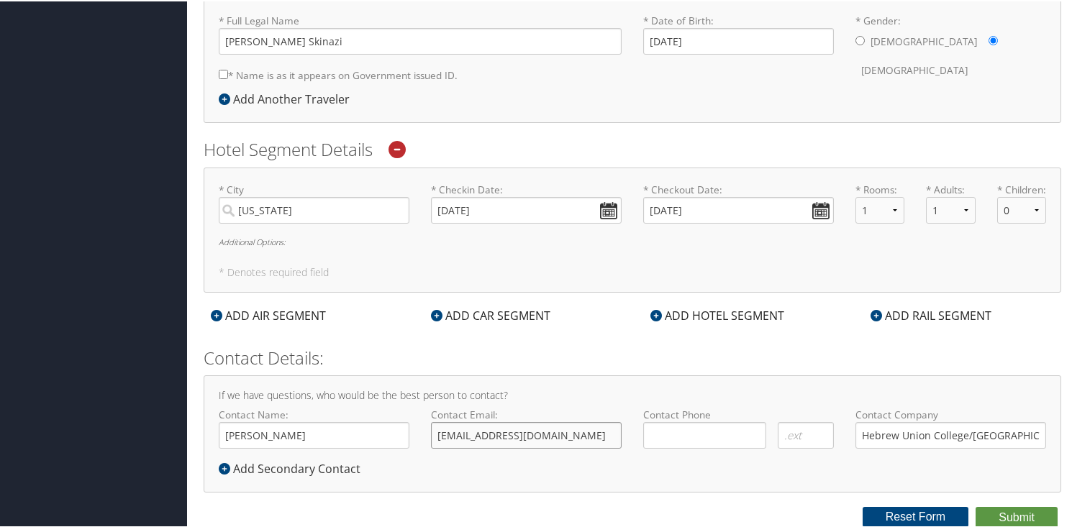
drag, startPoint x: 523, startPoint y: 430, endPoint x: 394, endPoint y: 415, distance: 129.7
click at [394, 415] on div "Contact Name: Karen Skinazi Required Contact Email: ks_844@usc.edu Required Con…" at bounding box center [632, 433] width 849 height 53
type input "kskinazi@huc.edu"
click at [696, 431] on input "( ) -" at bounding box center [704, 434] width 123 height 27
type input "( ) -"
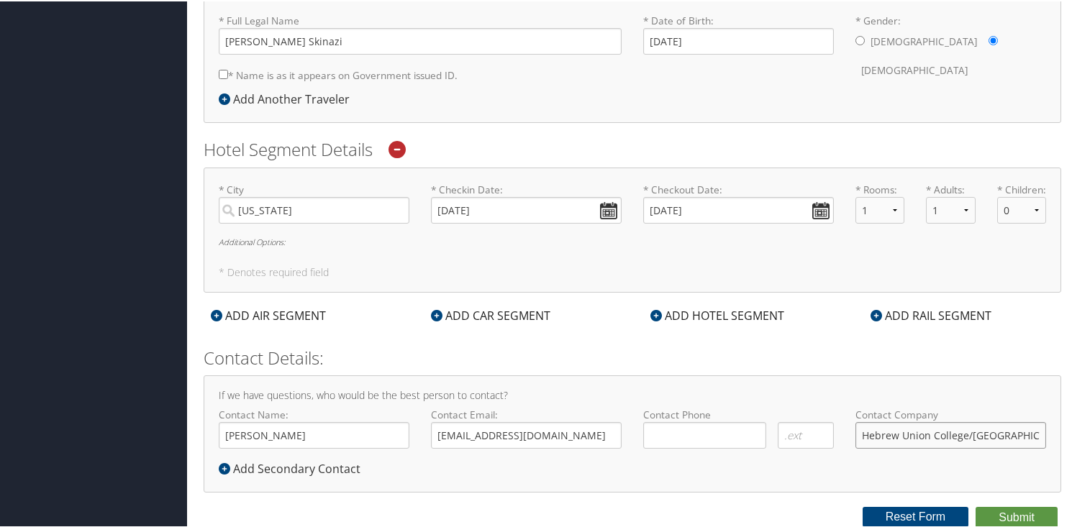
drag, startPoint x: 968, startPoint y: 435, endPoint x: 1009, endPoint y: 432, distance: 40.4
click at [1009, 433] on input "Hebrew Union College/USC" at bounding box center [951, 434] width 191 height 27
type input "Hebrew Union College"
click at [1003, 511] on button "Submit" at bounding box center [1017, 517] width 82 height 22
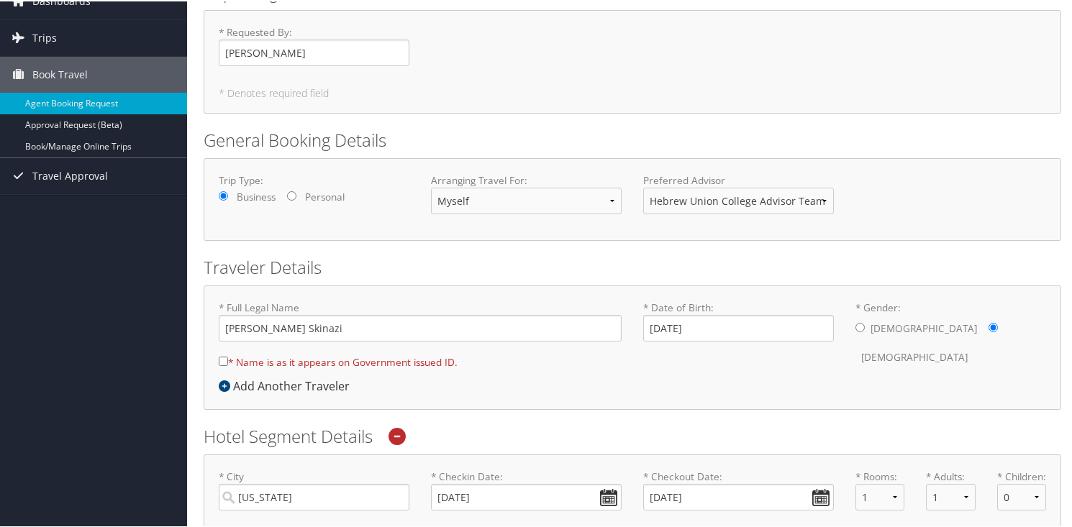
scroll to position [38, 0]
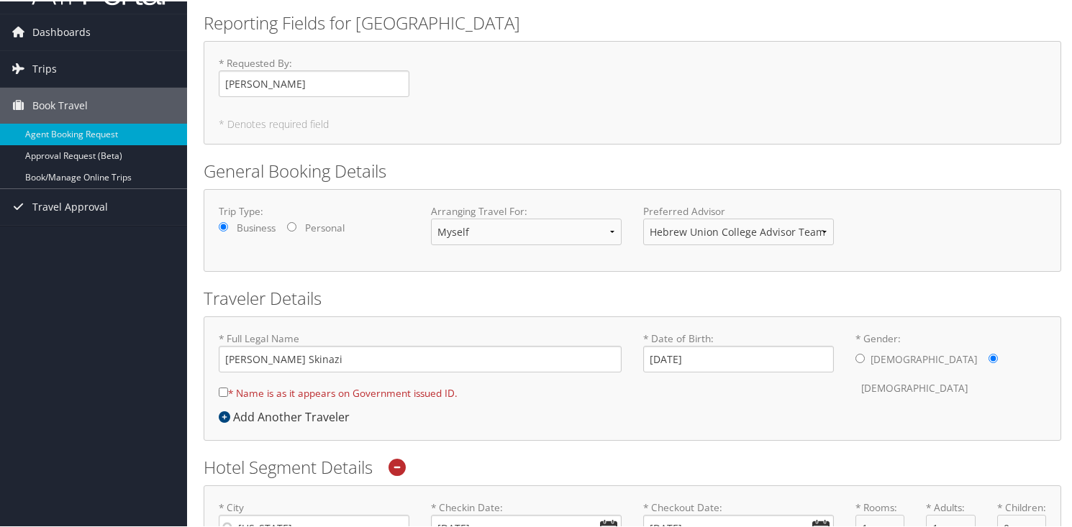
click at [224, 389] on input "* Name is as it appears on Government issued ID." at bounding box center [223, 390] width 9 height 9
checkbox input "true"
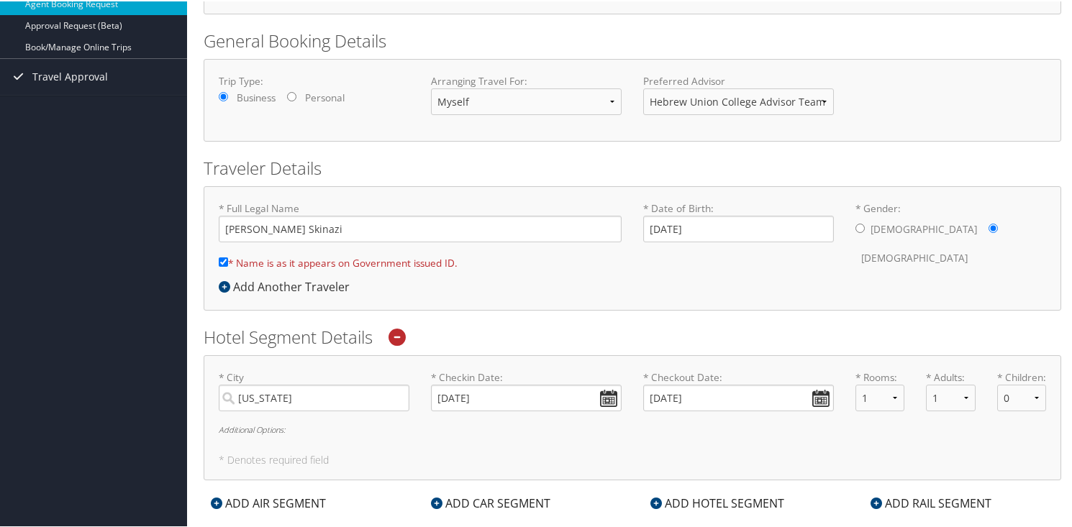
scroll to position [371, 0]
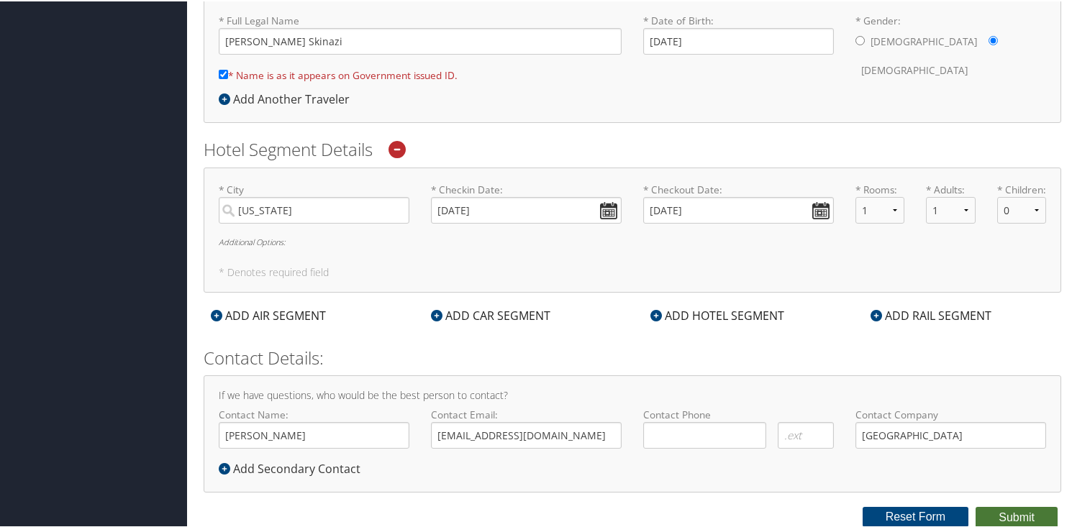
click at [999, 507] on button "Submit" at bounding box center [1017, 517] width 82 height 22
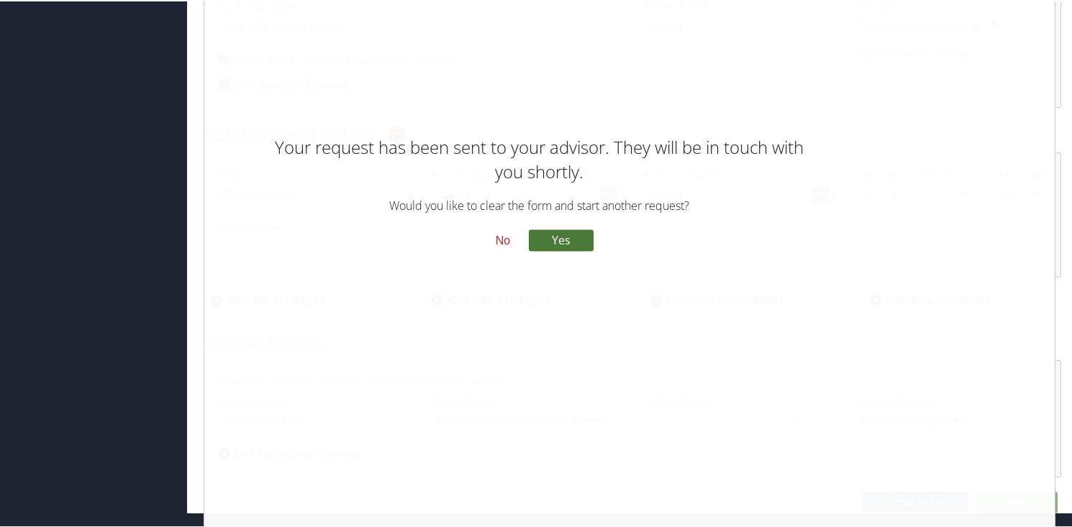
click at [570, 240] on button "Yes" at bounding box center [561, 239] width 65 height 22
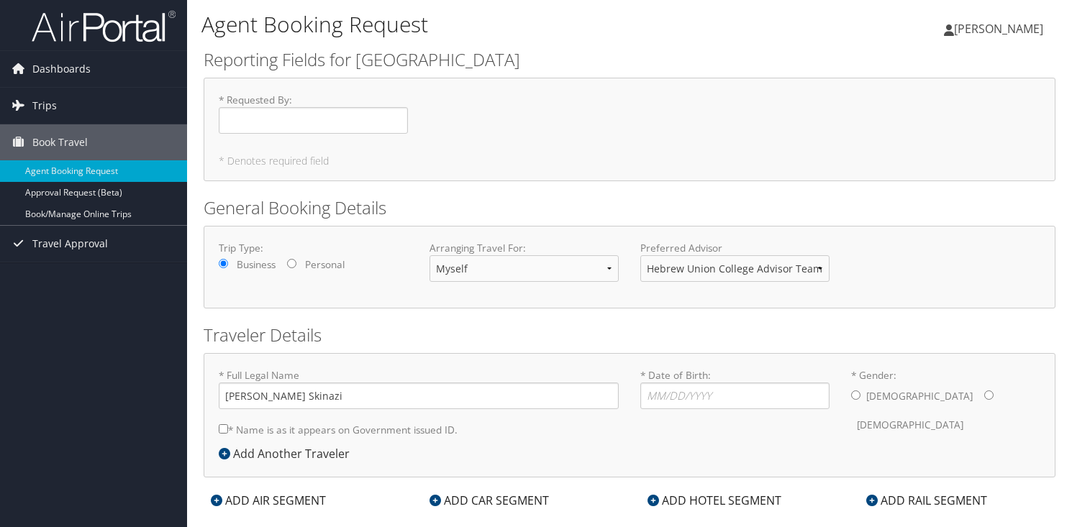
scroll to position [25, 0]
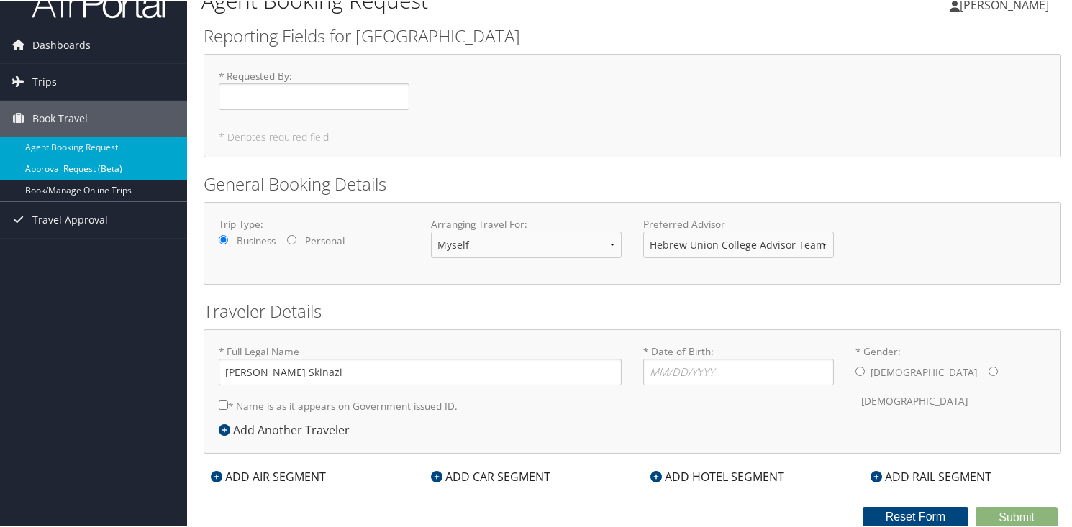
click at [135, 174] on link "Approval Request (Beta)" at bounding box center [93, 168] width 187 height 22
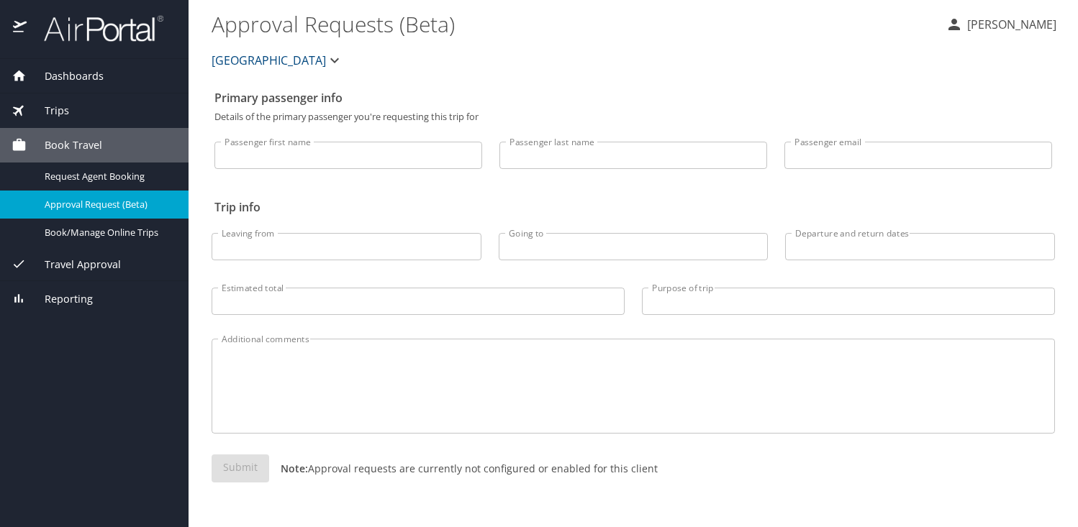
click at [100, 78] on span "Dashboards" at bounding box center [65, 76] width 77 height 16
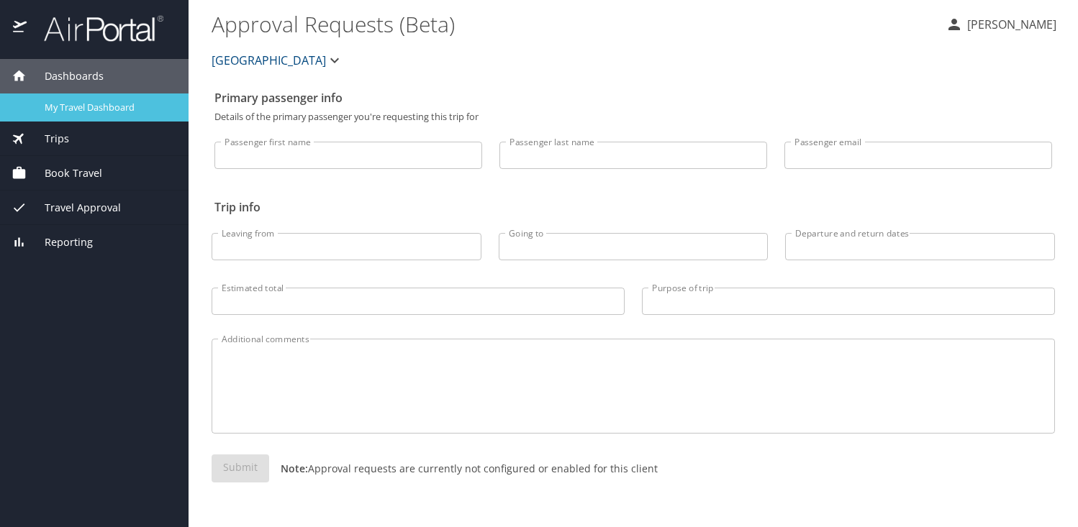
click at [76, 114] on span "My Travel Dashboard" at bounding box center [108, 108] width 127 height 14
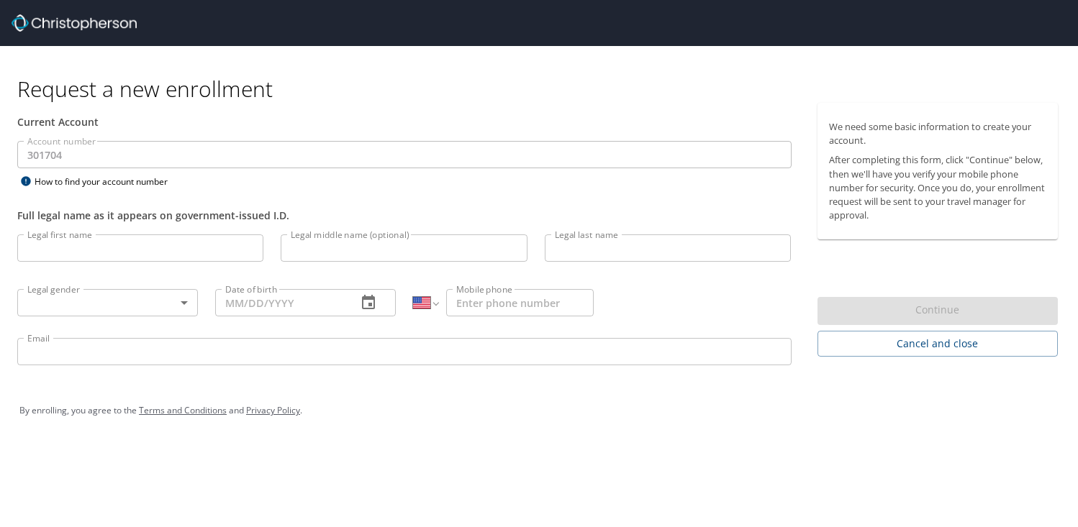
select select "US"
click at [881, 343] on span "Cancel and close" at bounding box center [938, 344] width 218 height 18
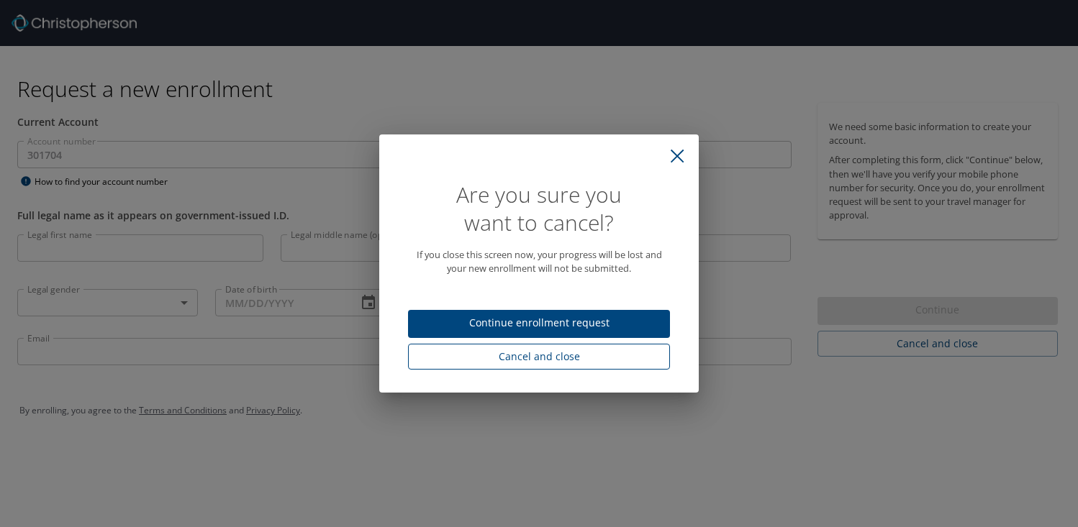
click at [611, 345] on button "Cancel and close" at bounding box center [539, 357] width 262 height 27
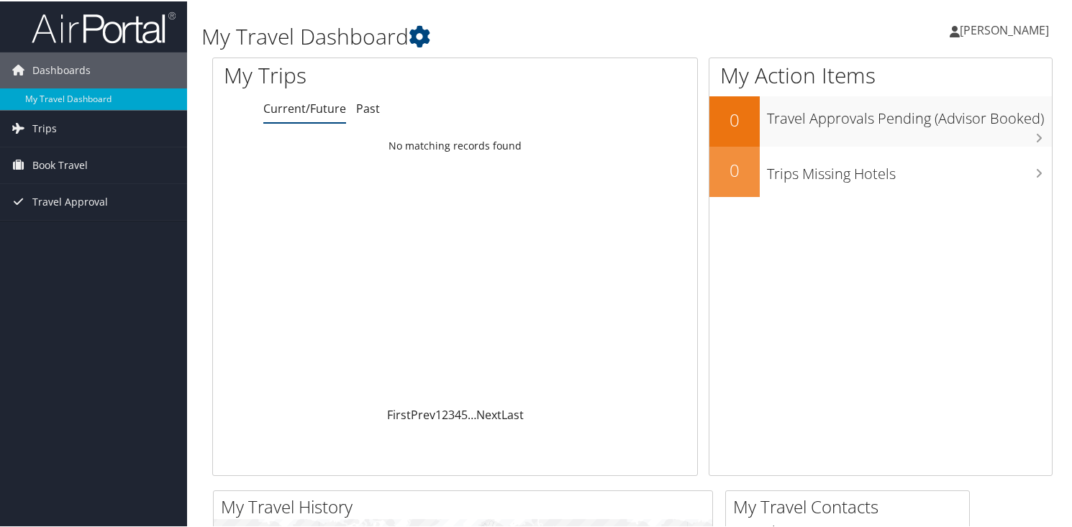
click at [986, 24] on span "[PERSON_NAME]" at bounding box center [1004, 29] width 89 height 16
click at [917, 127] on link "View Travel Profile" at bounding box center [966, 128] width 160 height 24
